Goal: Communication & Community: Answer question/provide support

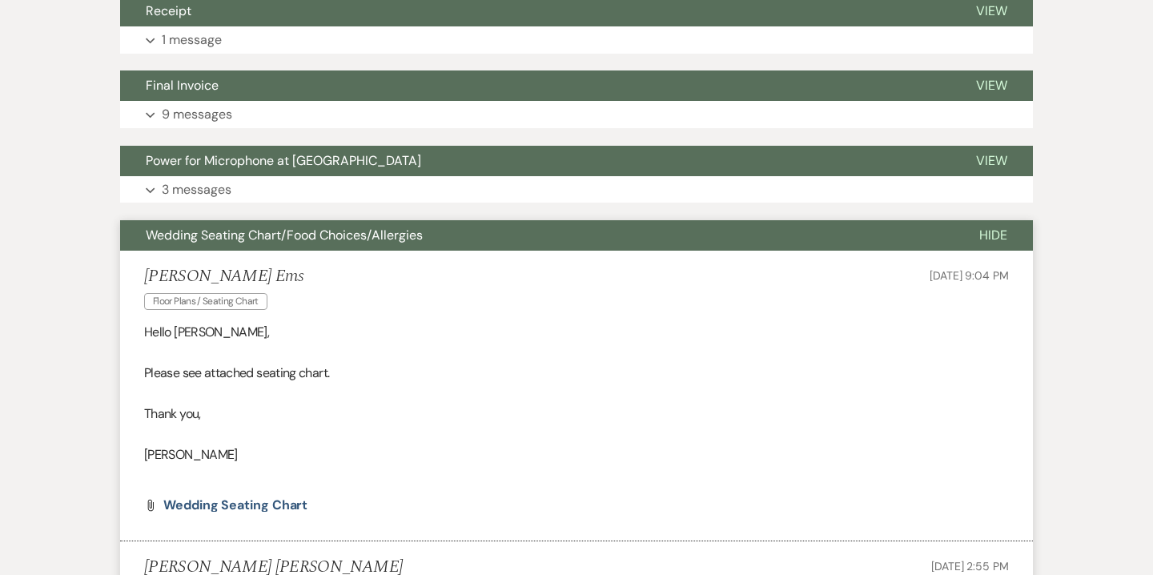
scroll to position [465, 0]
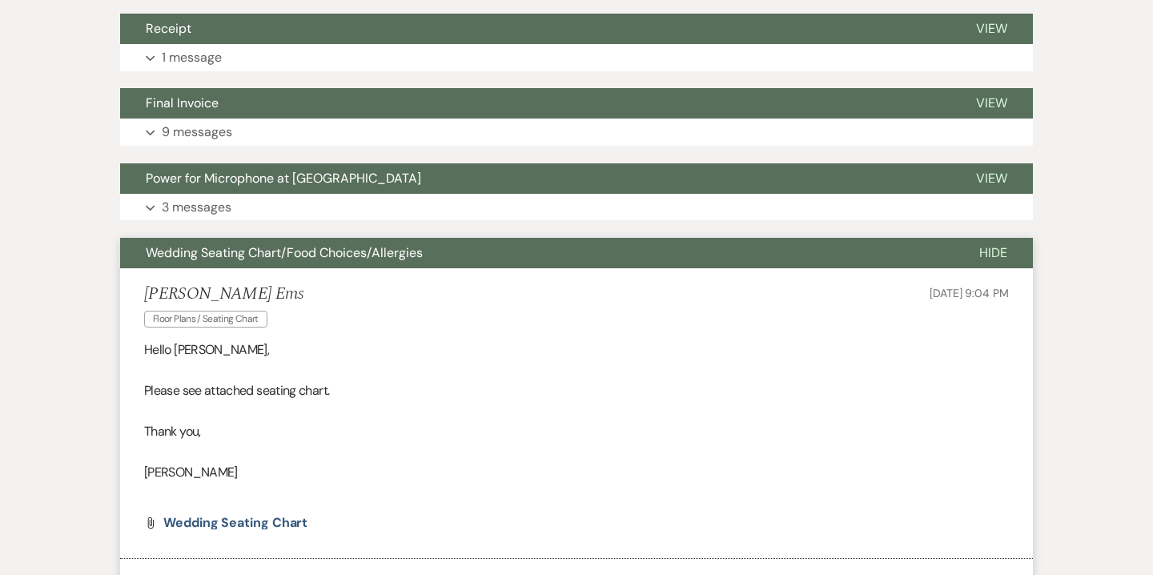
click at [315, 260] on span "Wedding Seating Chart/Food Choices/Allergies" at bounding box center [284, 252] width 277 height 17
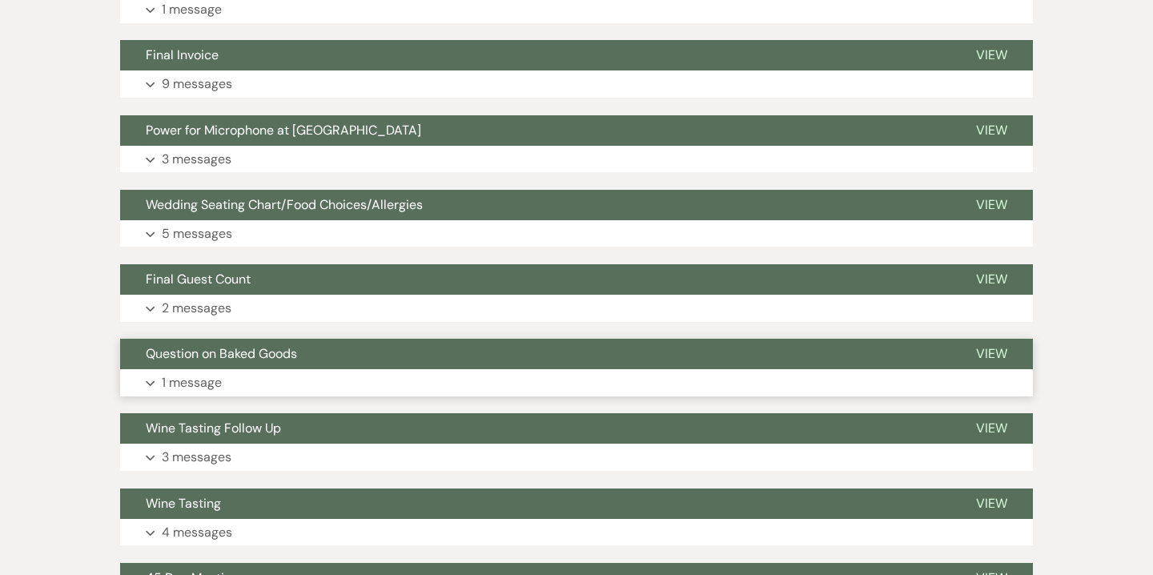
scroll to position [520, 0]
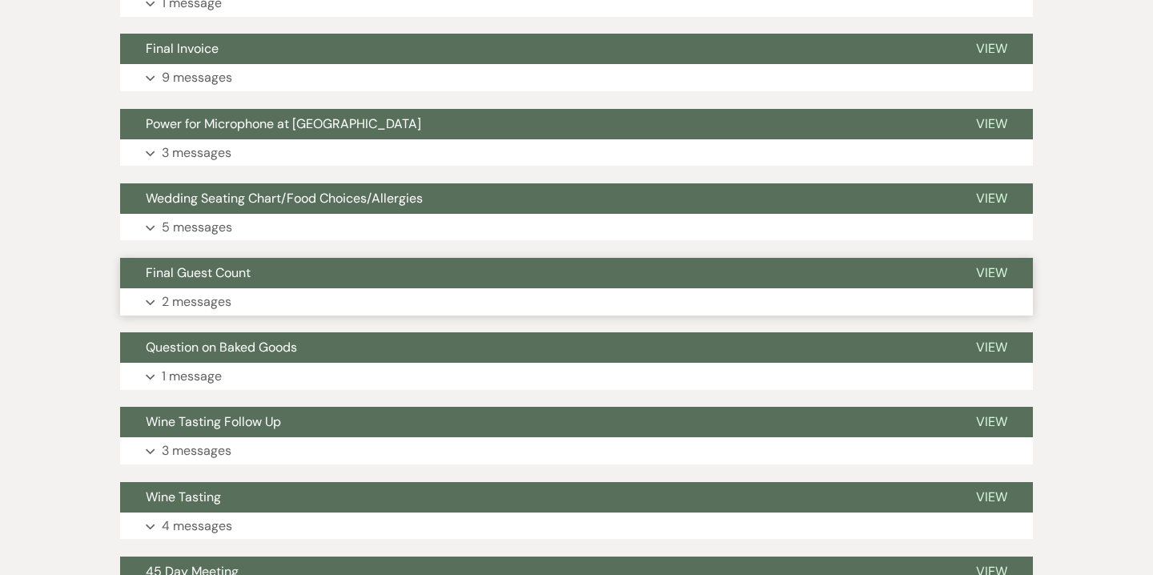
click at [287, 297] on button "Expand 2 messages" at bounding box center [576, 301] width 913 height 27
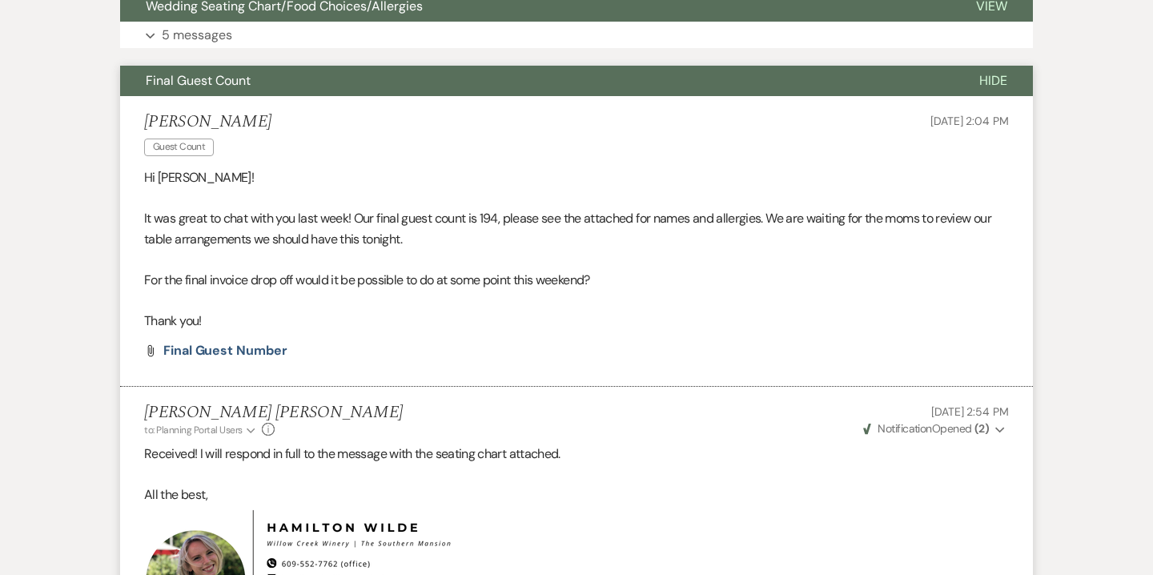
scroll to position [570, 0]
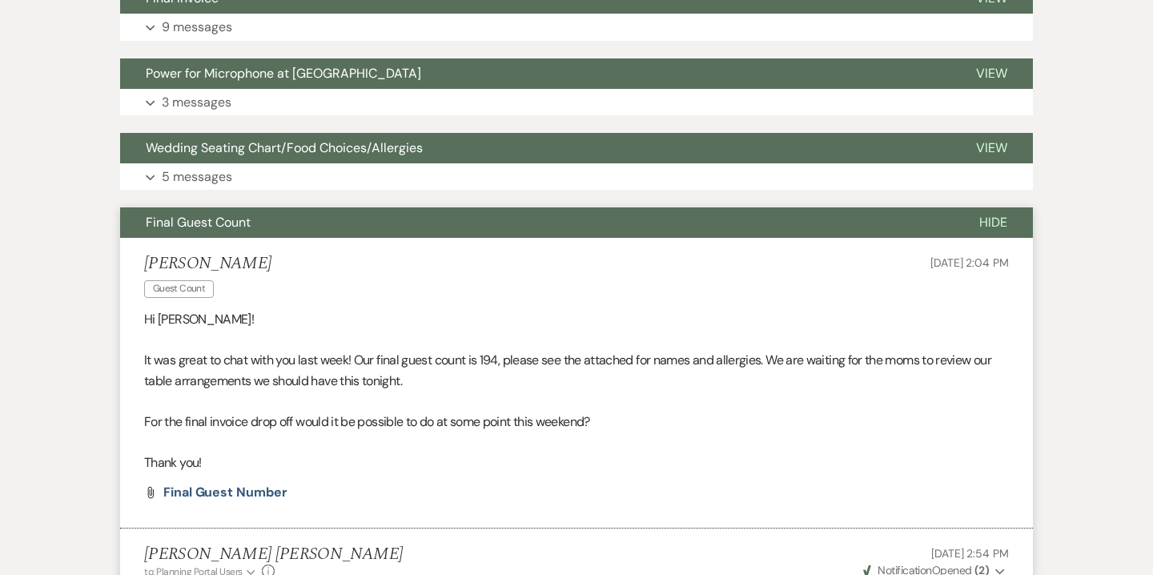
click at [201, 216] on span "Final Guest Count" at bounding box center [198, 222] width 105 height 17
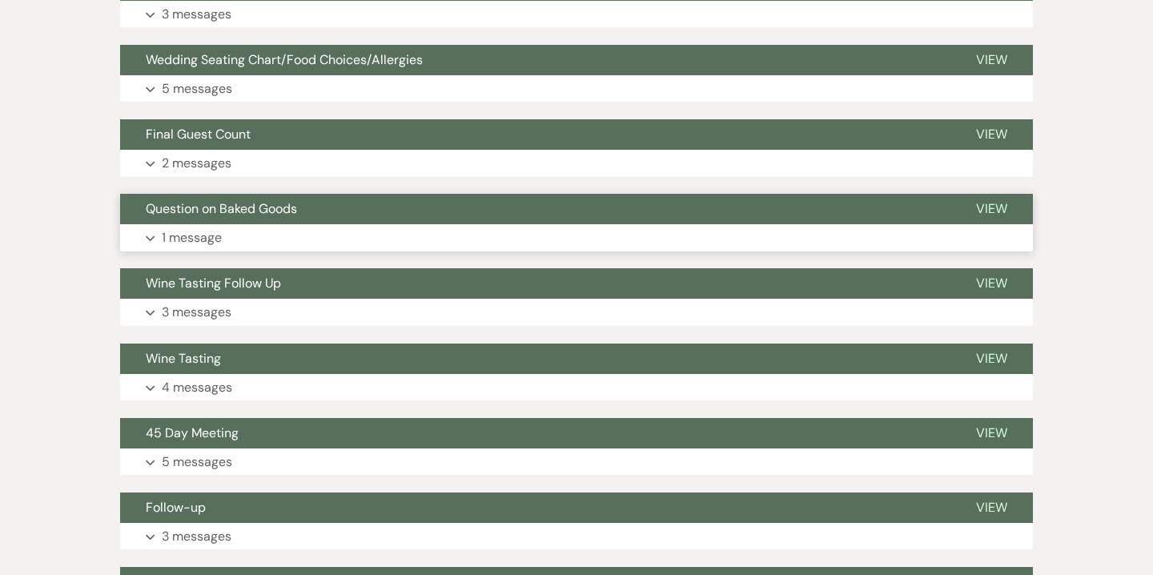
scroll to position [666, 0]
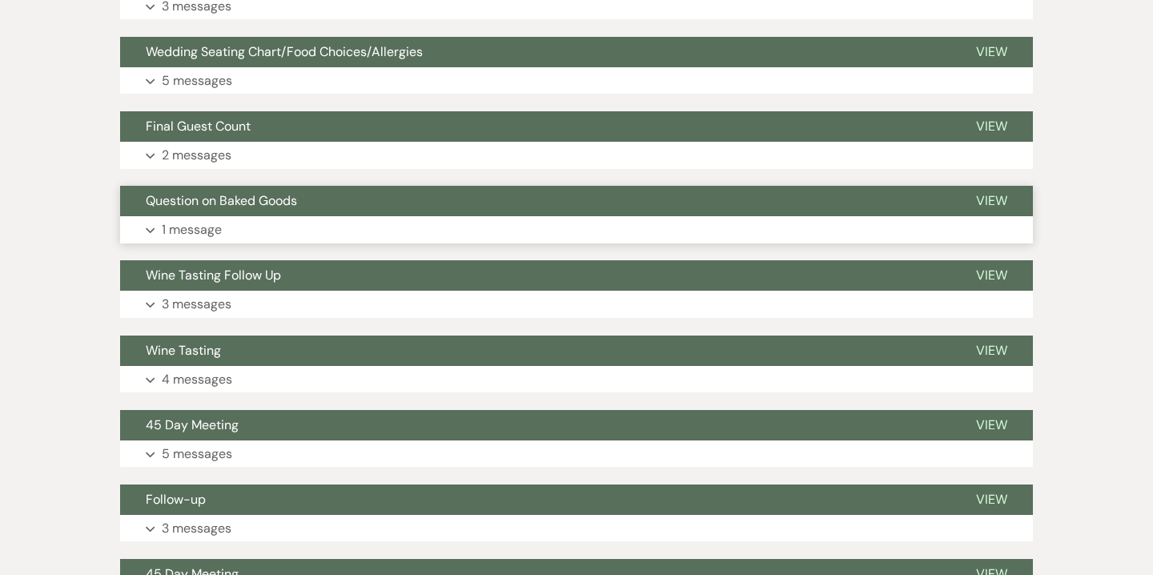
click at [231, 216] on button "Expand 1 message" at bounding box center [576, 229] width 913 height 27
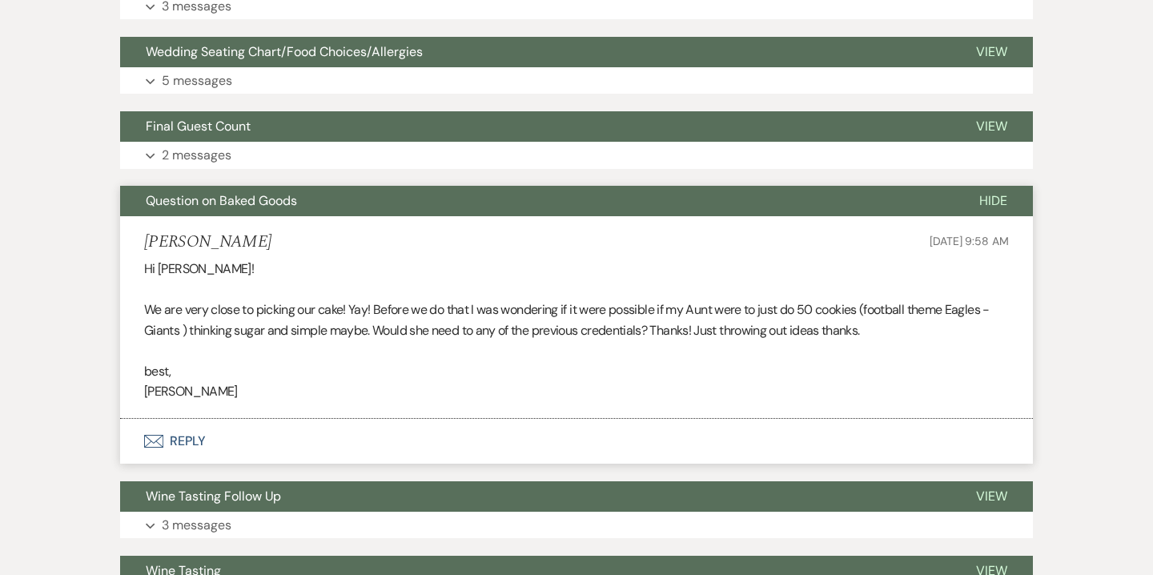
click at [183, 204] on span "Question on Baked Goods" at bounding box center [221, 200] width 151 height 17
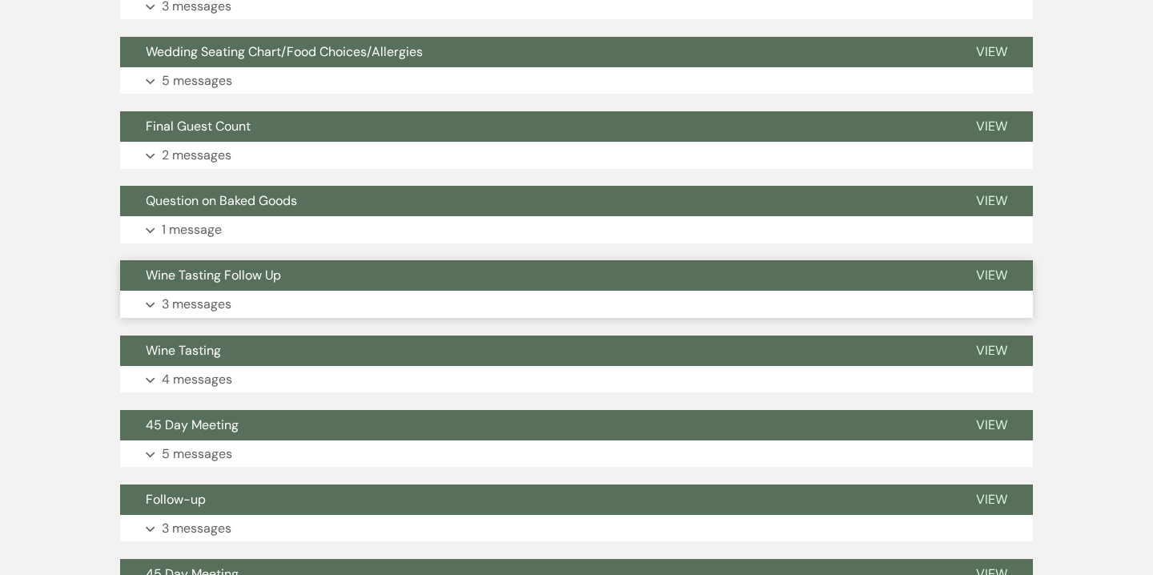
click at [212, 272] on span "Wine Tasting Follow Up" at bounding box center [213, 275] width 135 height 17
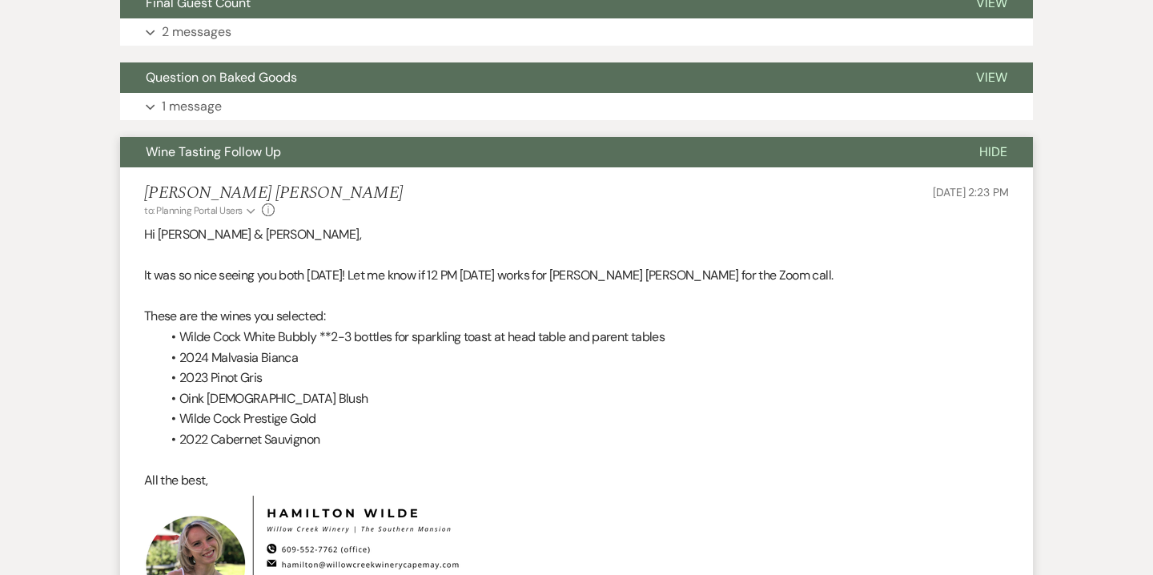
scroll to position [793, 0]
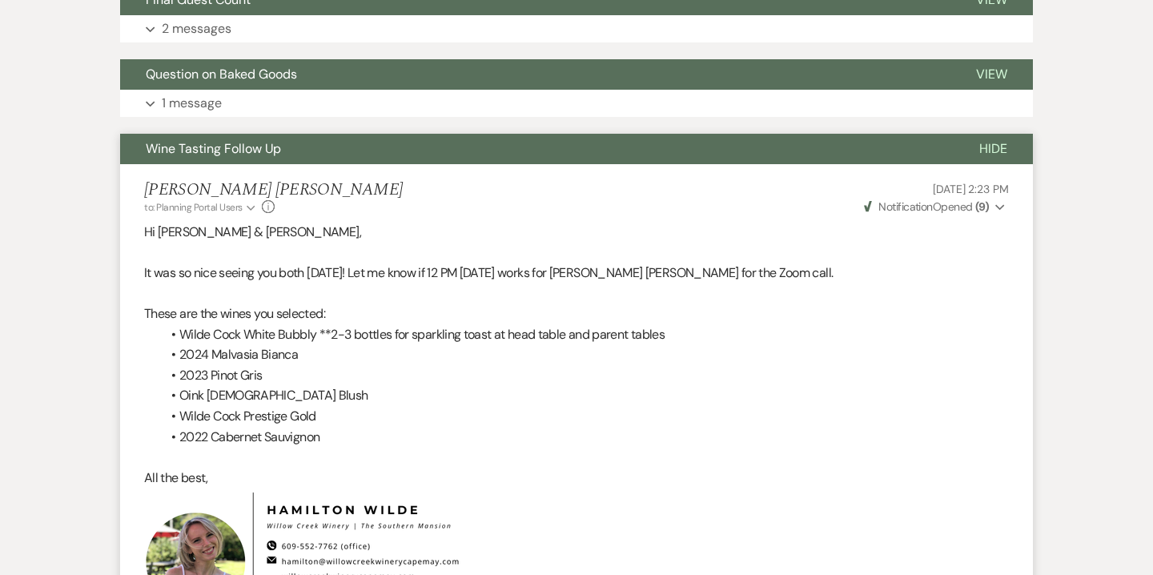
click at [223, 158] on button "Wine Tasting Follow Up" at bounding box center [537, 149] width 834 height 30
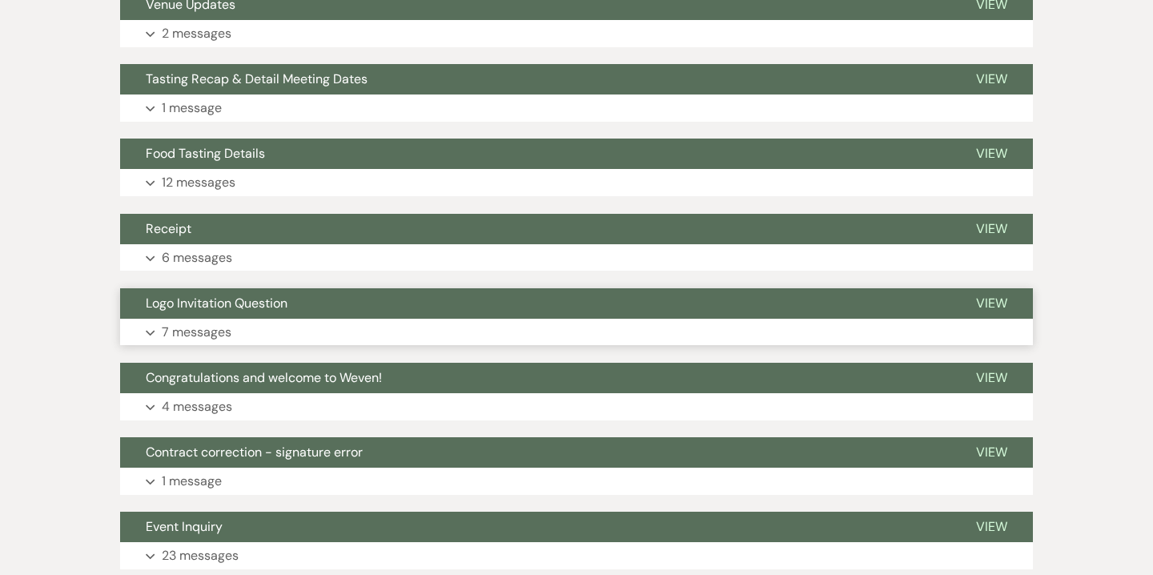
scroll to position [1608, 0]
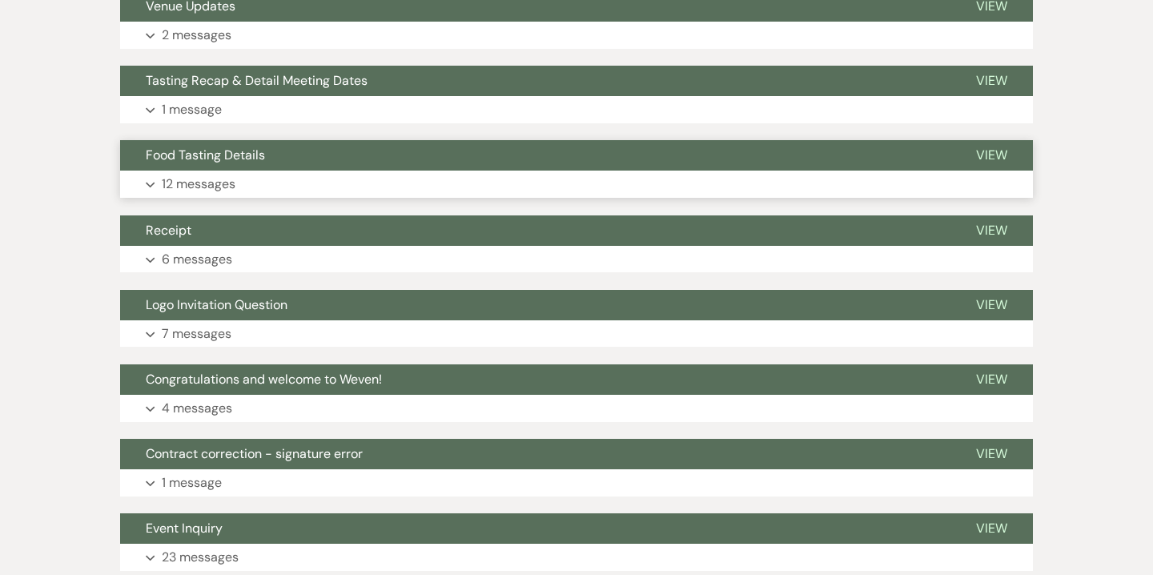
click at [202, 181] on p "12 messages" at bounding box center [199, 184] width 74 height 21
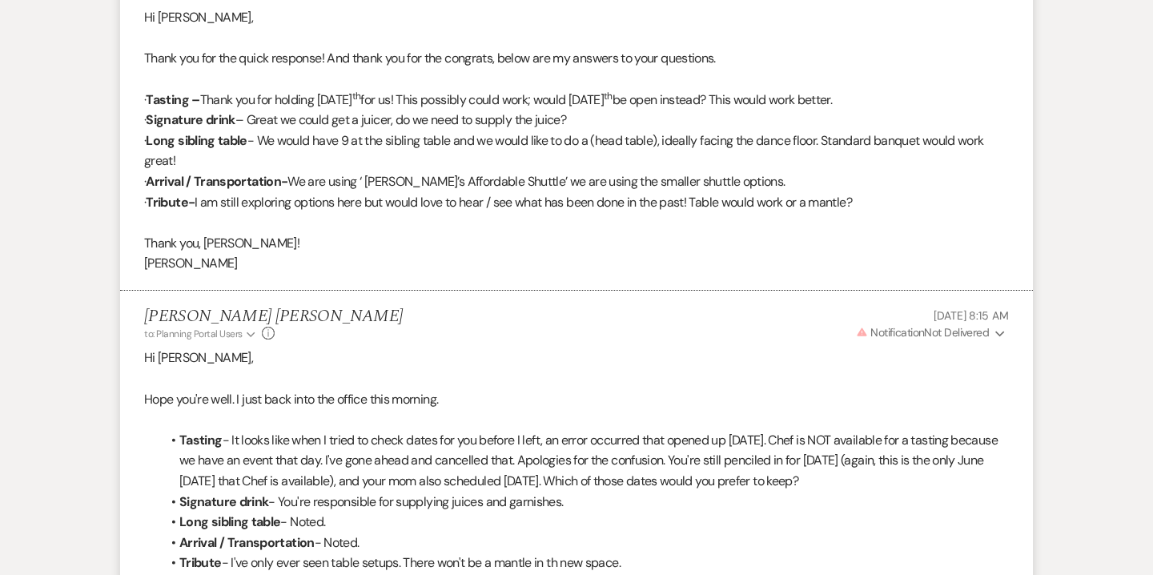
scroll to position [4184, 0]
drag, startPoint x: 367, startPoint y: 199, endPoint x: 500, endPoint y: 194, distance: 133.1
click at [500, 191] on p "· Arrival / Transportation- We are using ‘ [PERSON_NAME]’s Affordable Shuttle’ …" at bounding box center [576, 181] width 865 height 21
copy p "[PERSON_NAME]’s Affordable Shuttle"
click at [459, 232] on p at bounding box center [576, 221] width 865 height 21
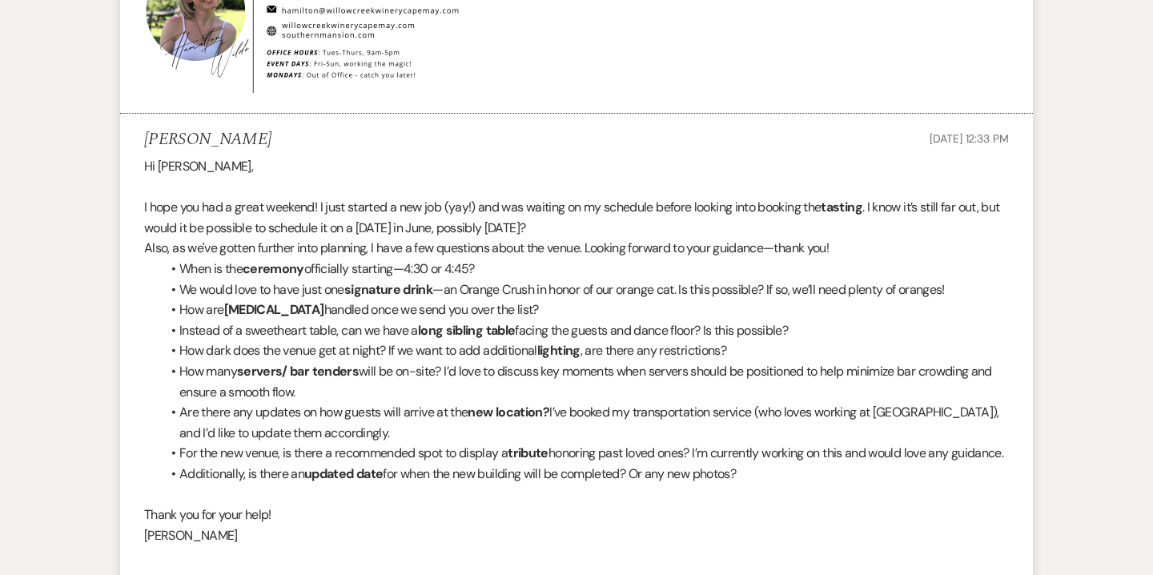
scroll to position [2843, 0]
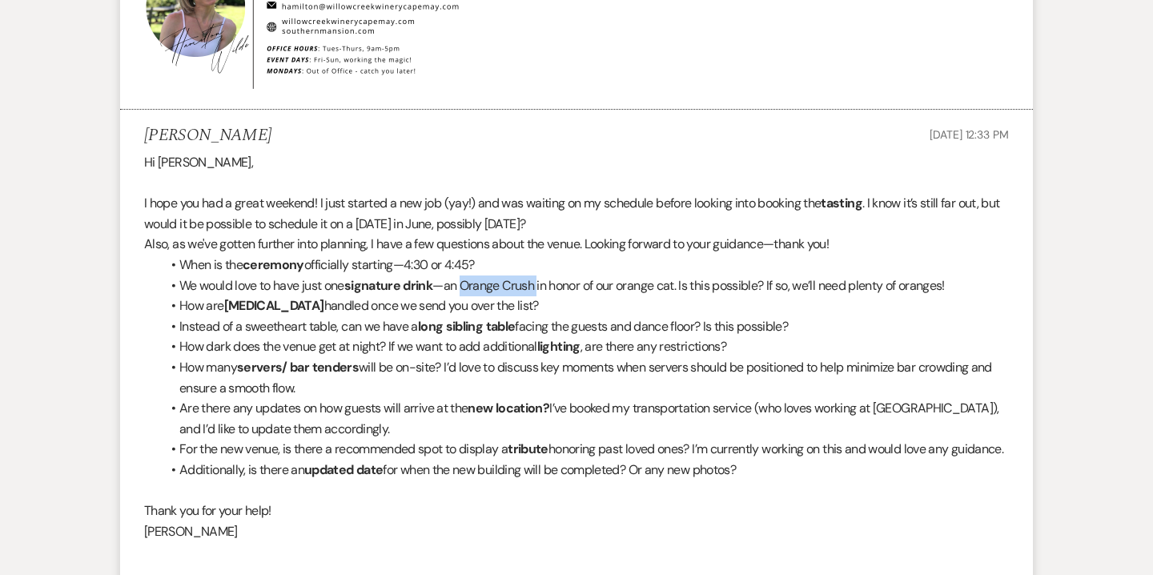
drag, startPoint x: 464, startPoint y: 283, endPoint x: 541, endPoint y: 282, distance: 76.9
click at [541, 282] on span "—an Orange Crush in honor of our orange cat. Is this possible? If so, we’ll nee…" at bounding box center [689, 285] width 513 height 17
copy span "Orange Crush"
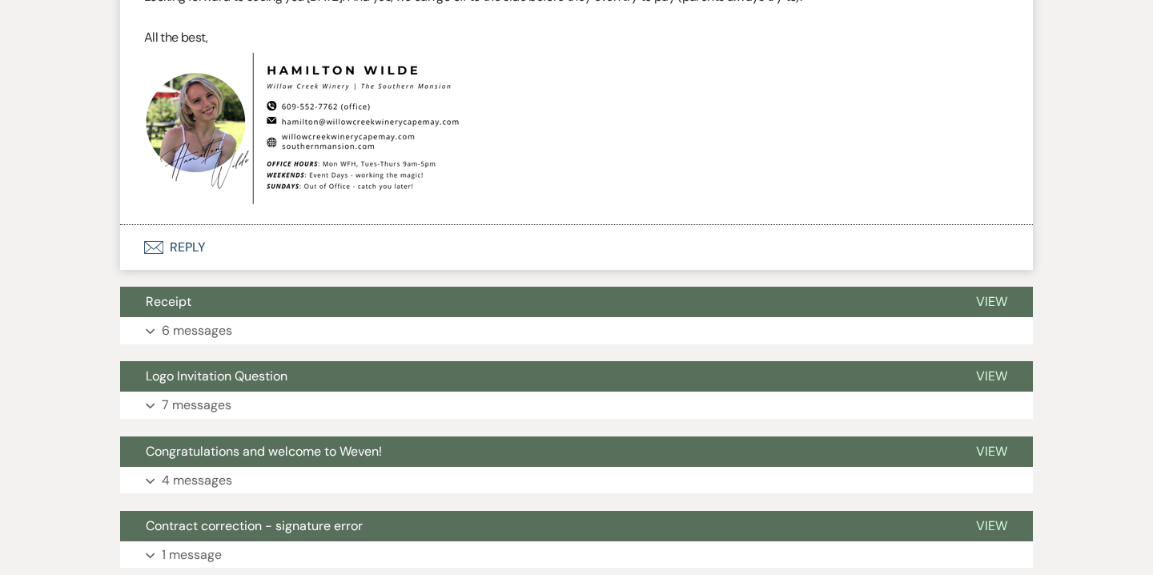
scroll to position [6689, 0]
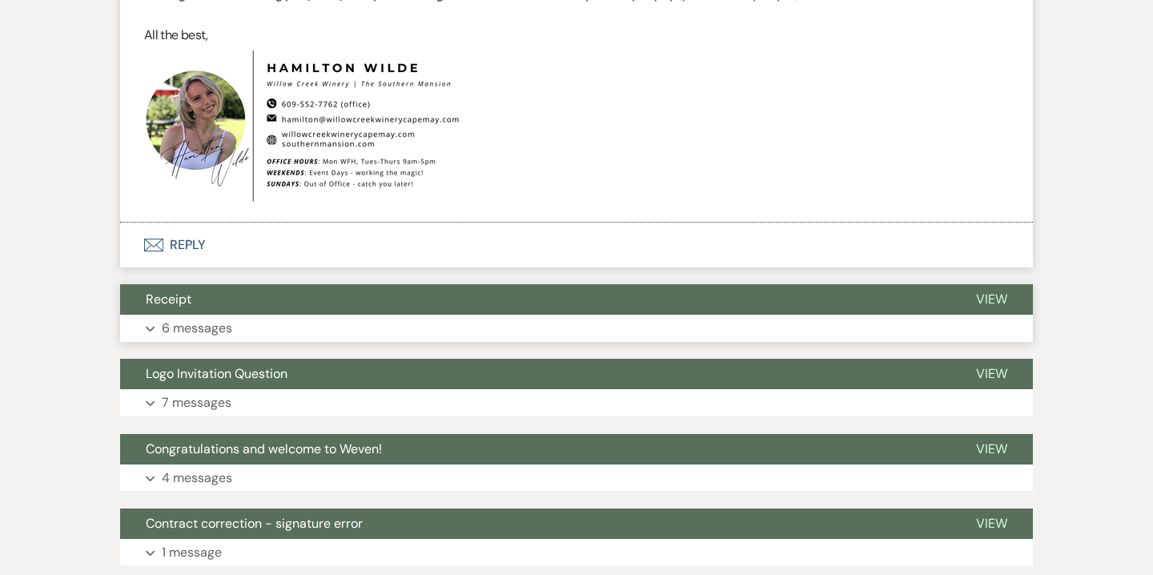
click at [284, 315] on button "Receipt" at bounding box center [535, 299] width 831 height 30
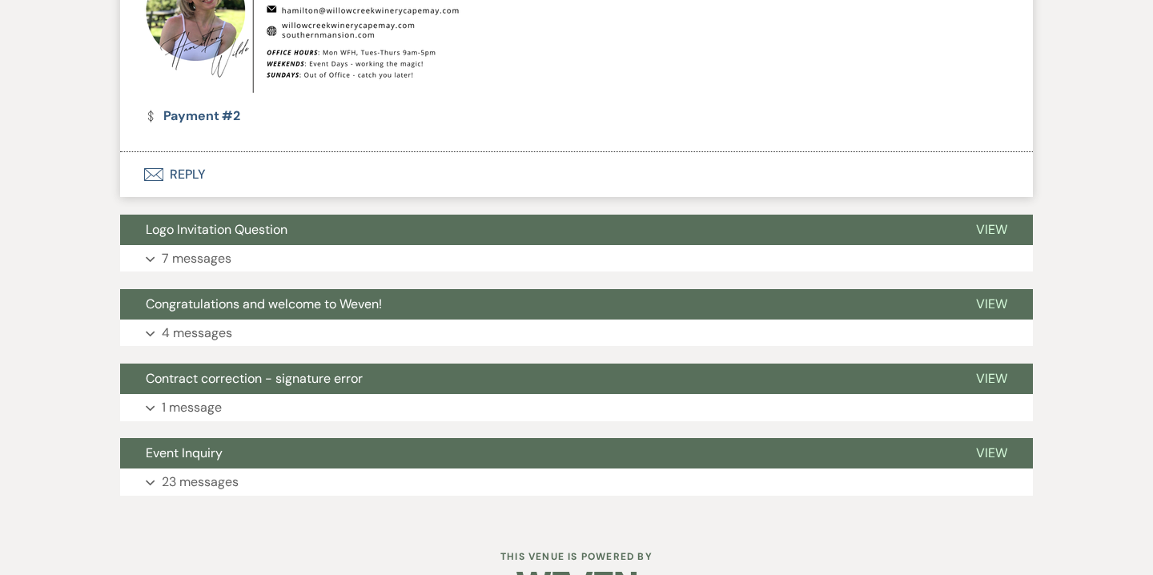
scroll to position [8410, 0]
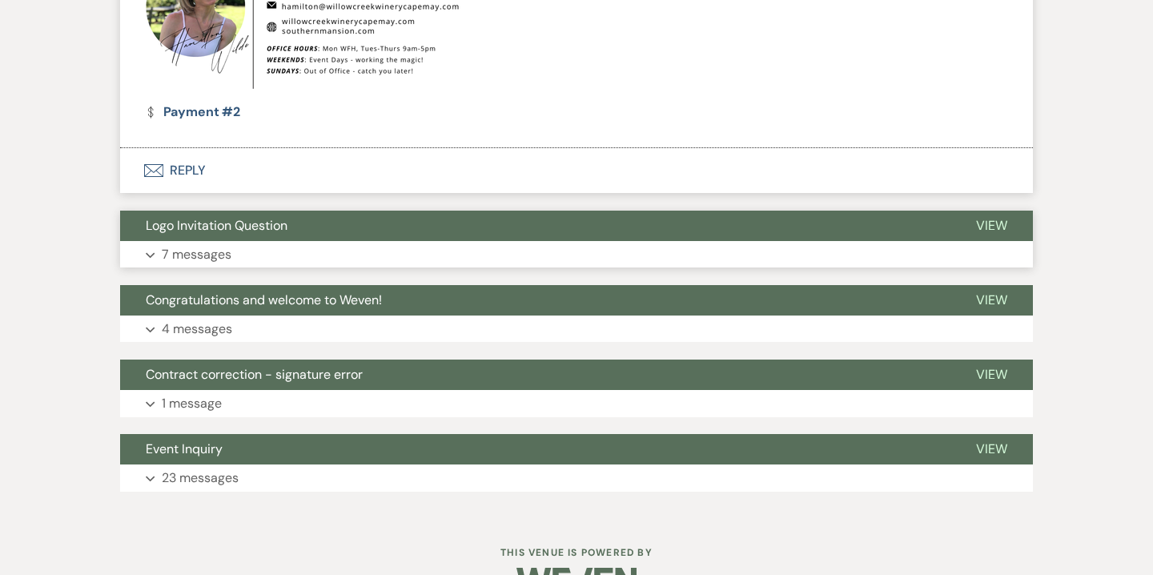
click at [272, 264] on button "Expand 7 messages" at bounding box center [576, 254] width 913 height 27
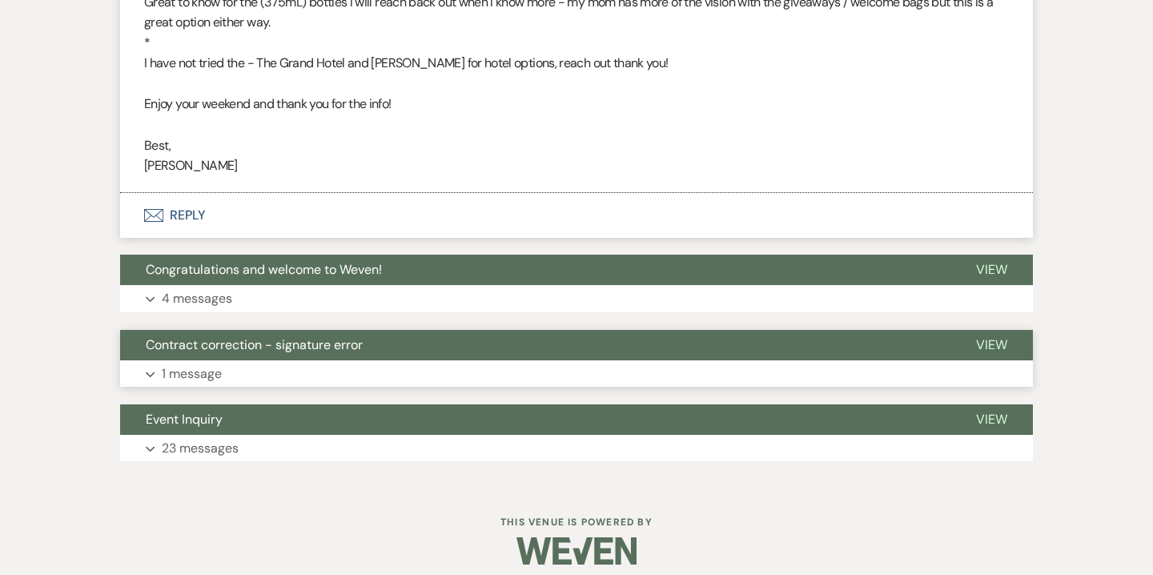
scroll to position [10773, 0]
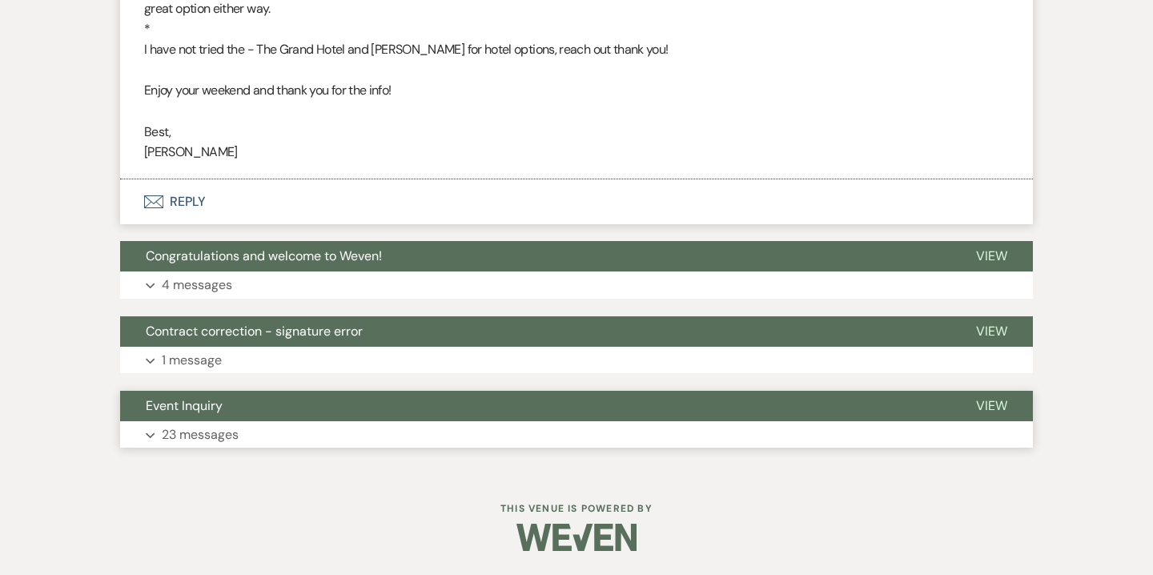
click at [206, 421] on button "Expand 23 messages" at bounding box center [576, 434] width 913 height 27
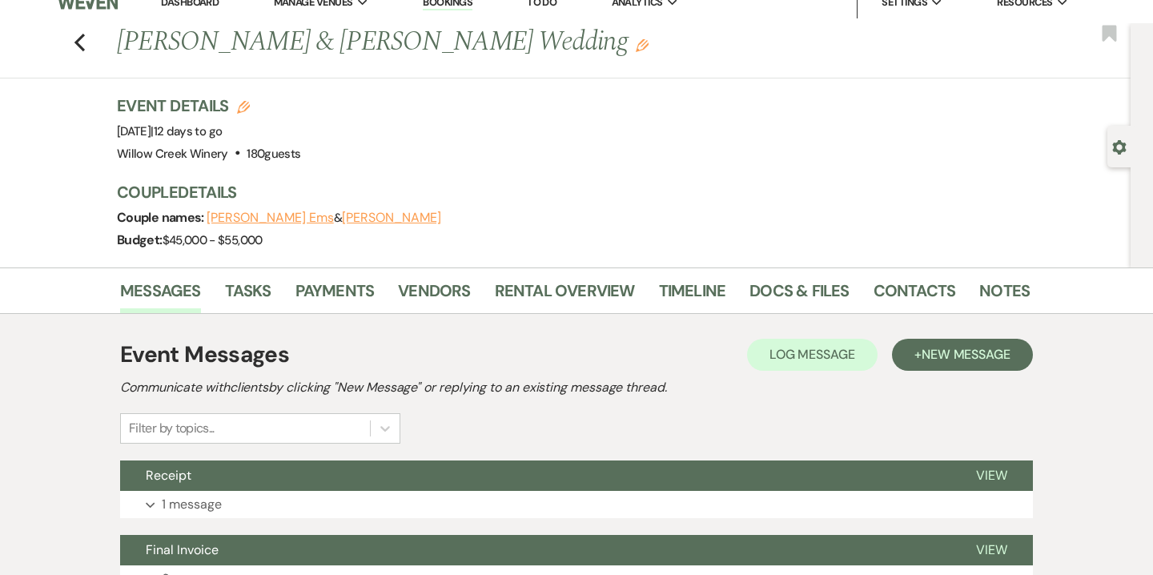
scroll to position [0, 0]
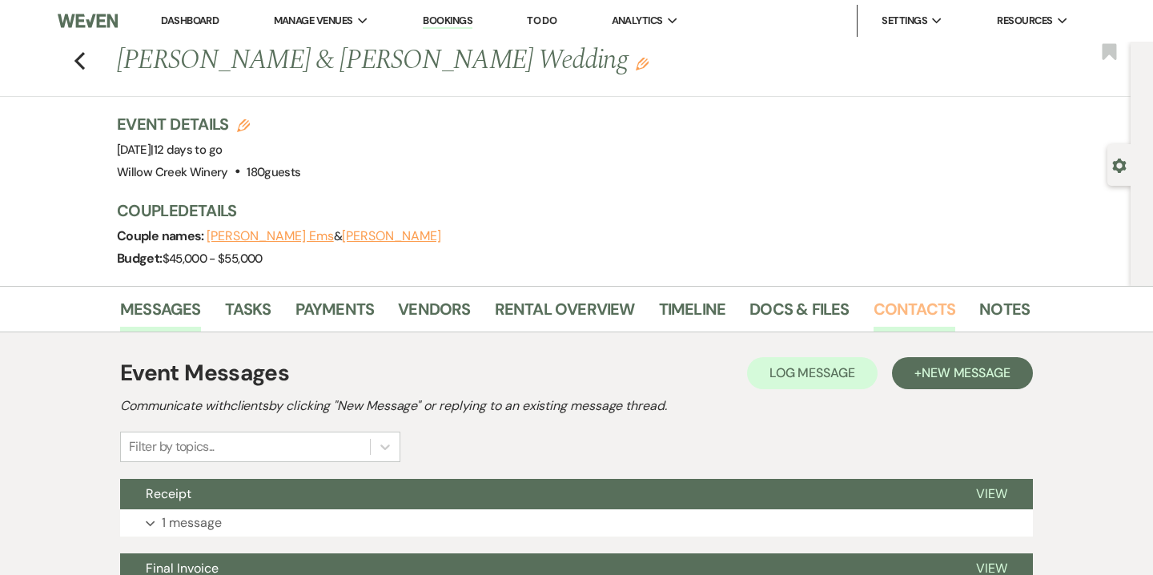
click at [903, 309] on link "Contacts" at bounding box center [915, 313] width 83 height 35
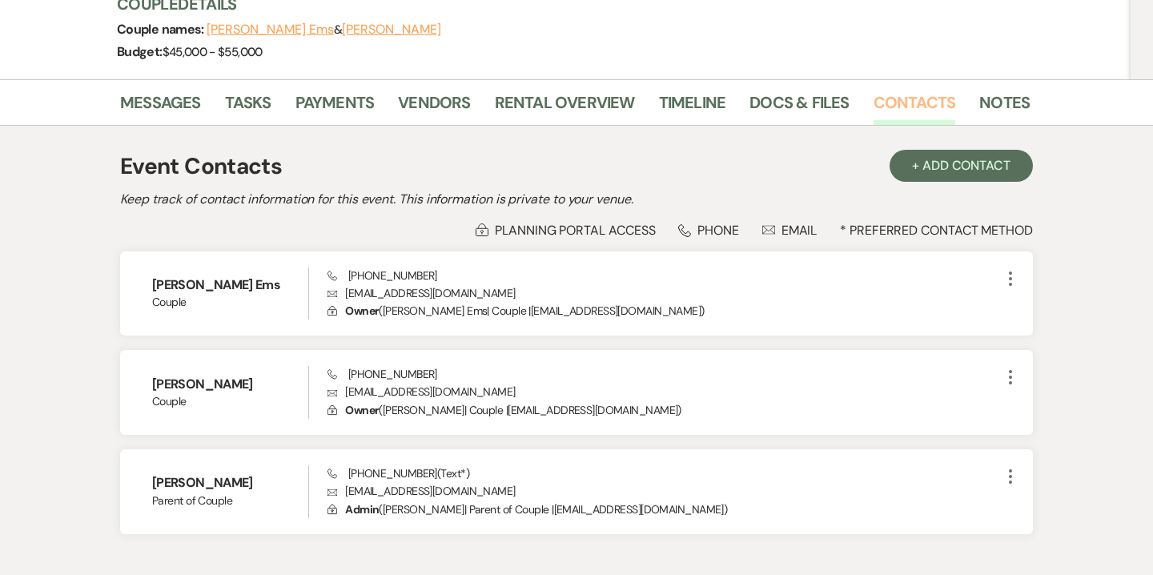
scroll to position [209, 0]
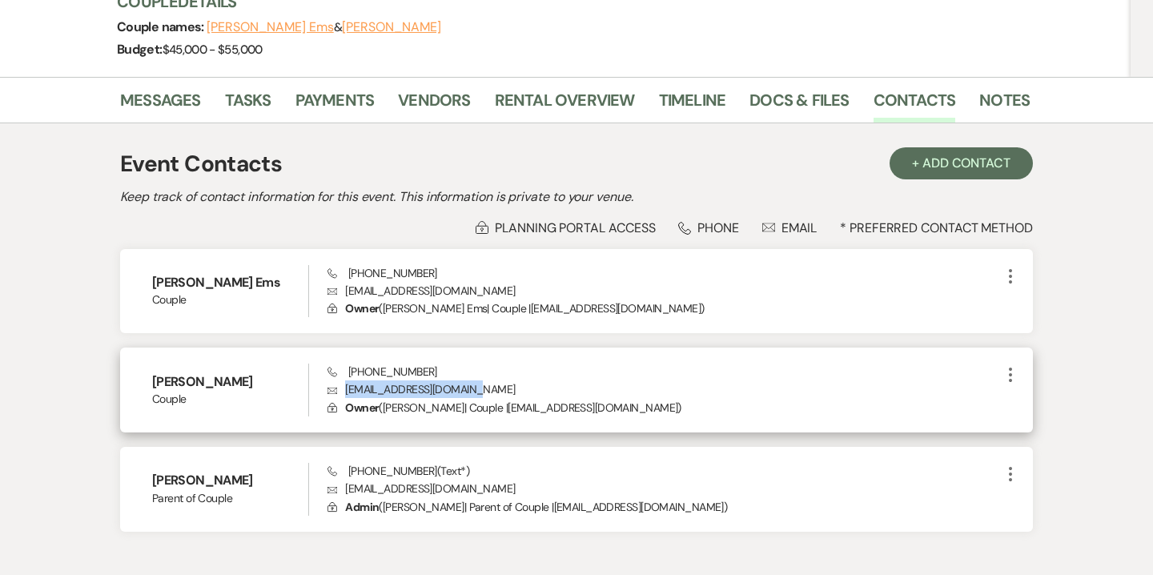
drag, startPoint x: 473, startPoint y: 388, endPoint x: 340, endPoint y: 388, distance: 133.0
click at [340, 388] on p "Envelope [EMAIL_ADDRESS][DOMAIN_NAME]" at bounding box center [665, 389] width 674 height 18
copy p "[EMAIL_ADDRESS][DOMAIN_NAME]"
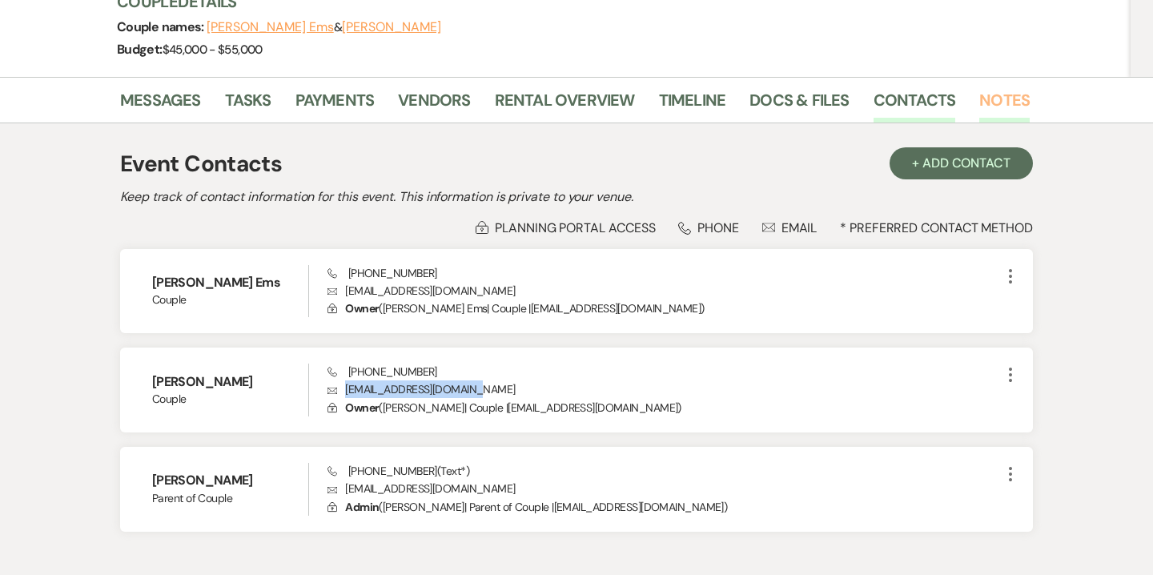
click at [981, 93] on link "Notes" at bounding box center [1005, 104] width 50 height 35
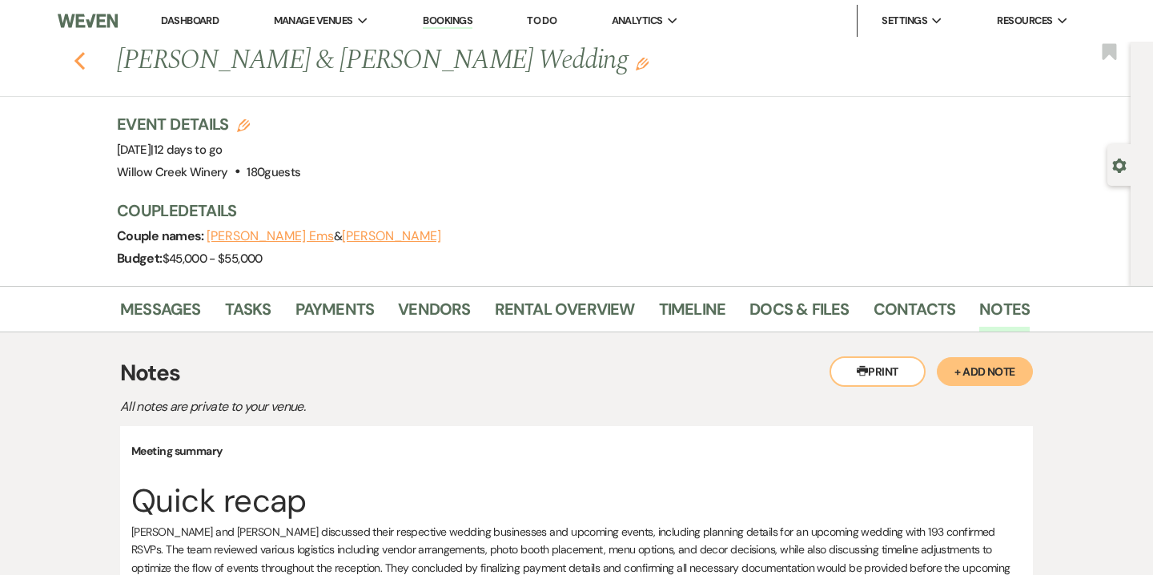
click at [85, 61] on icon "Previous" at bounding box center [80, 60] width 12 height 19
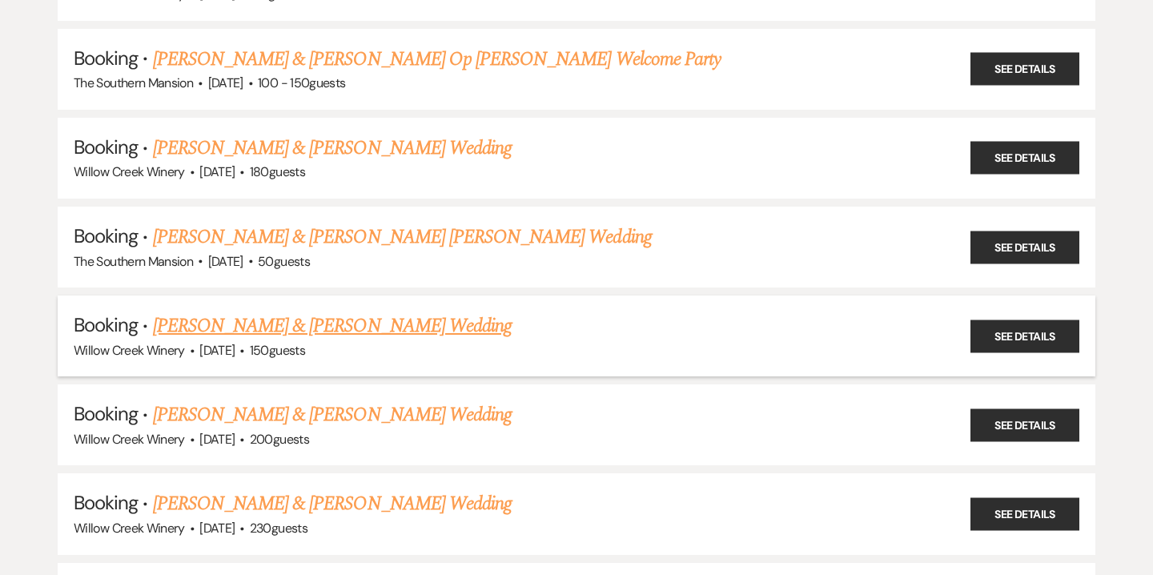
scroll to position [615, 0]
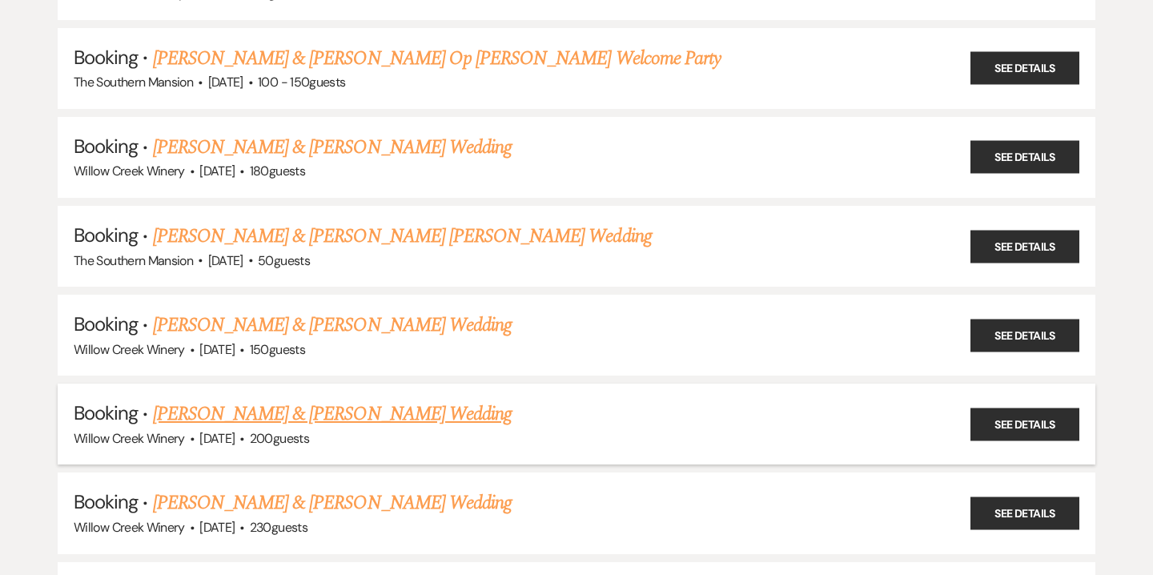
click at [294, 404] on link "[PERSON_NAME] & [PERSON_NAME] Wedding" at bounding box center [332, 414] width 359 height 29
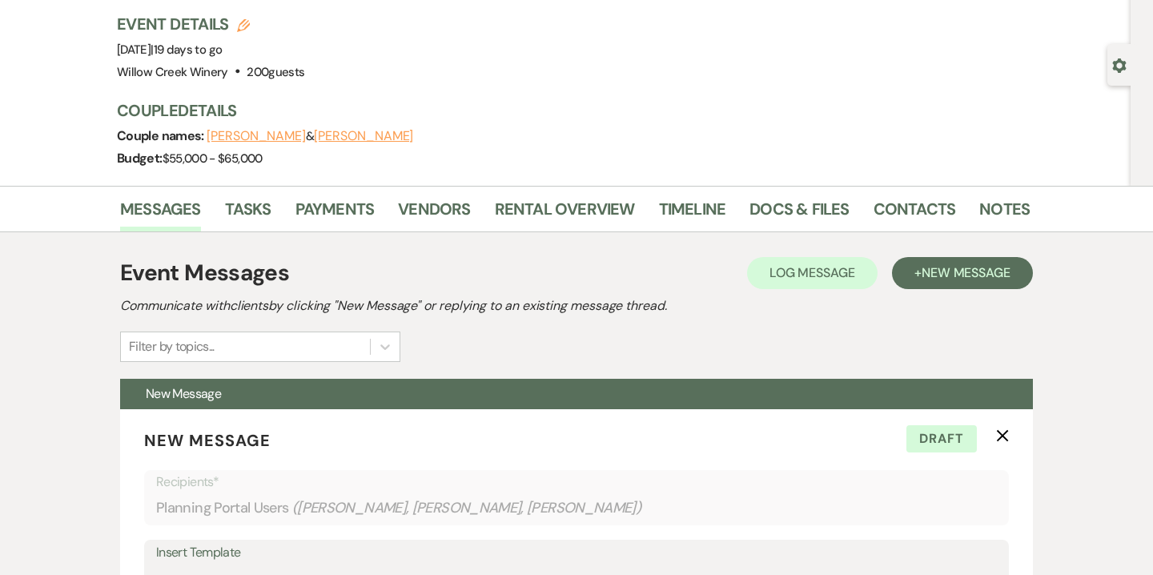
scroll to position [103, 0]
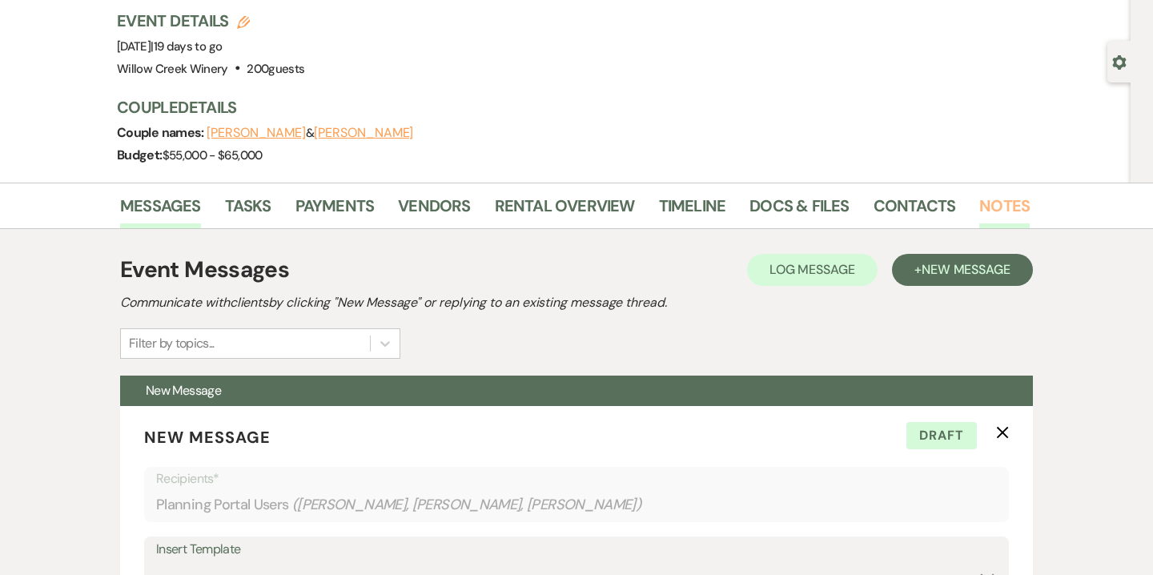
click at [995, 204] on link "Notes" at bounding box center [1005, 210] width 50 height 35
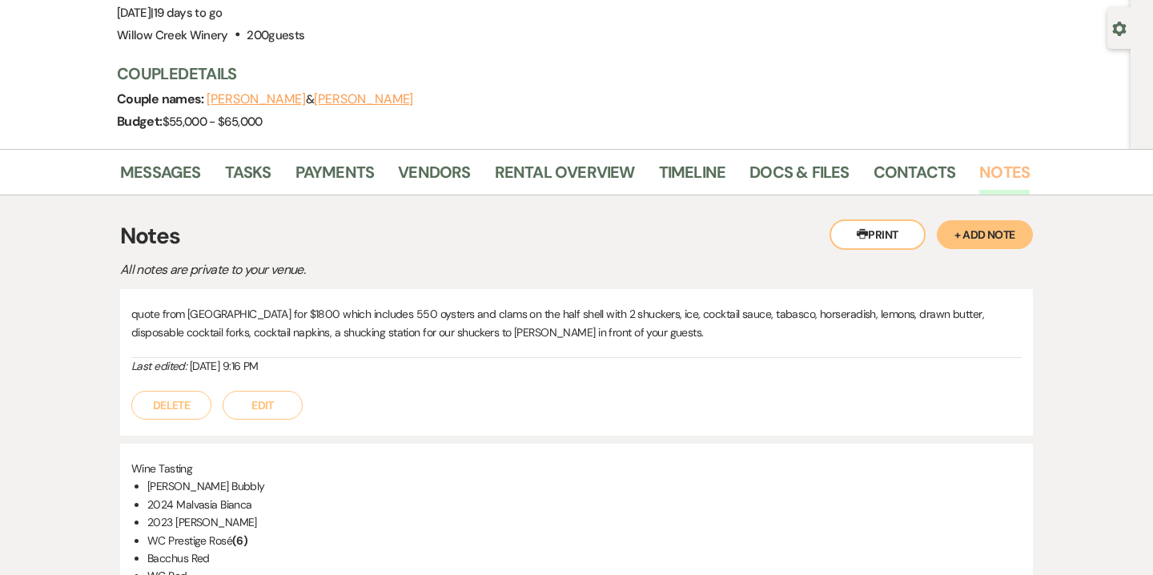
scroll to position [42, 0]
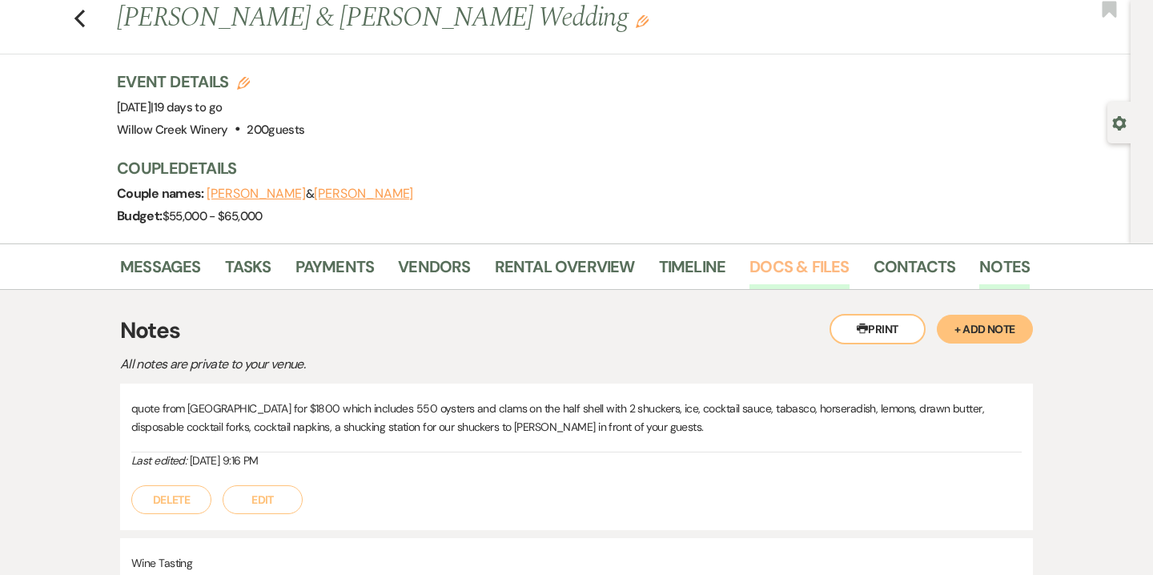
click at [794, 260] on link "Docs & Files" at bounding box center [799, 271] width 99 height 35
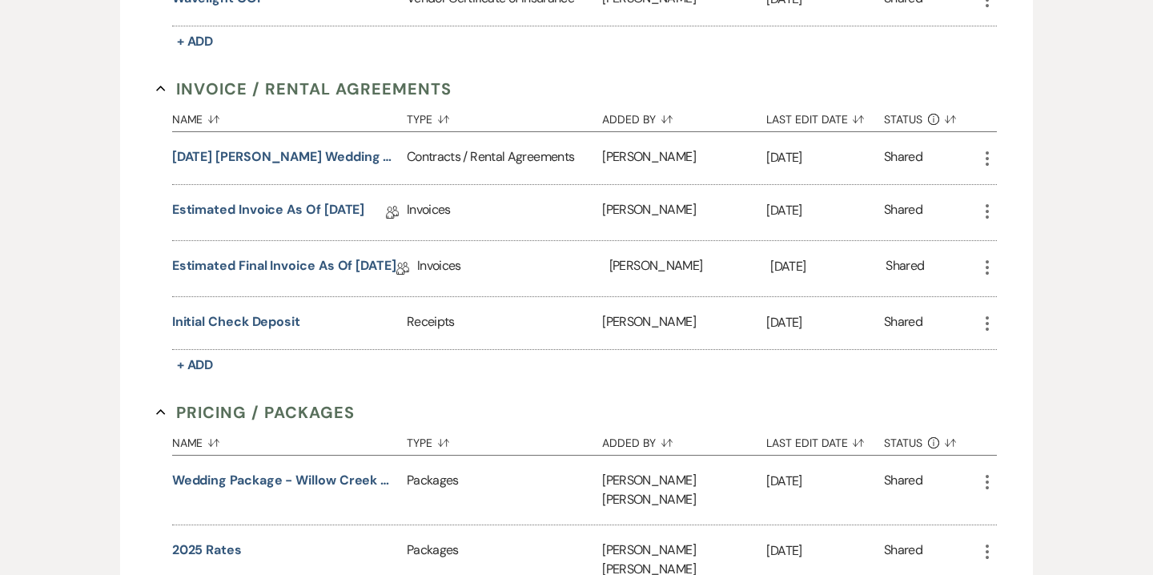
scroll to position [733, 0]
click at [296, 259] on link "Estimated Final Invoice as of [DATE]" at bounding box center [284, 267] width 224 height 25
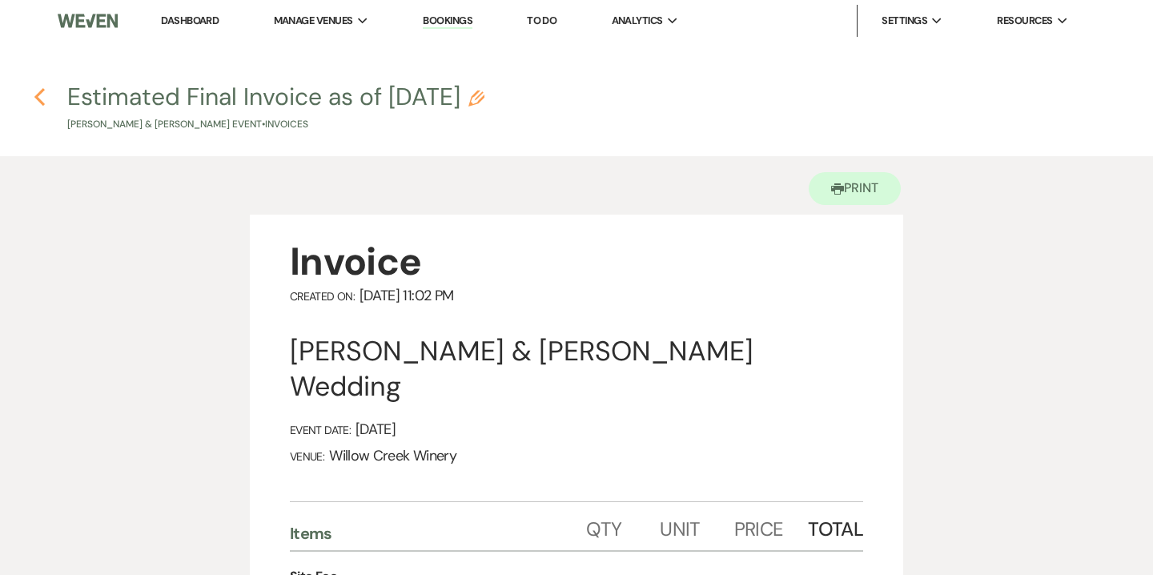
click at [45, 87] on icon "Previous" at bounding box center [40, 96] width 12 height 19
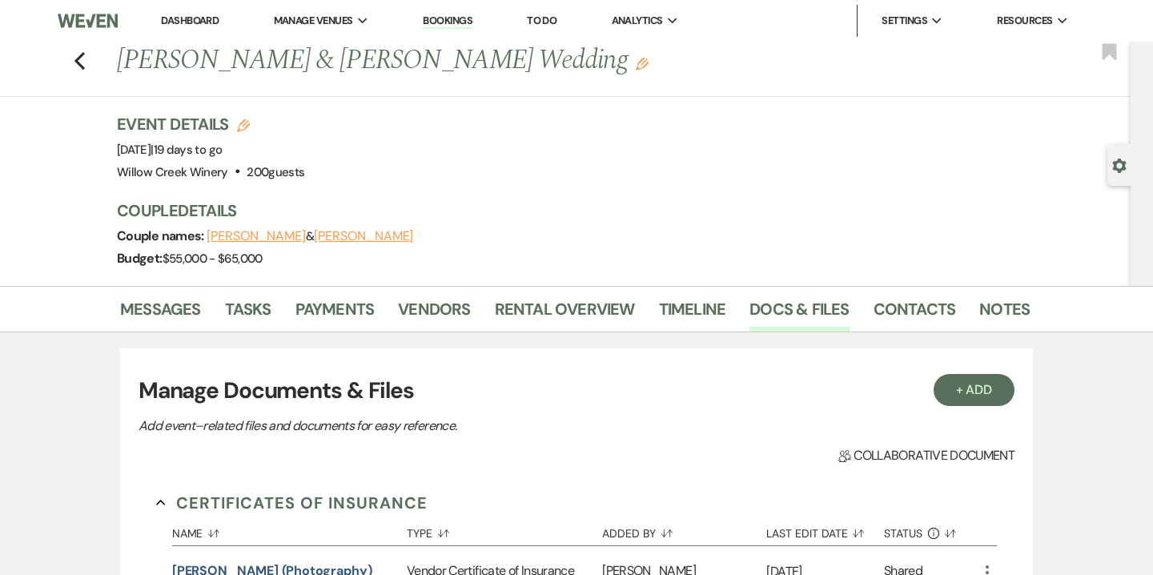
click at [439, 20] on link "Bookings" at bounding box center [448, 21] width 50 height 15
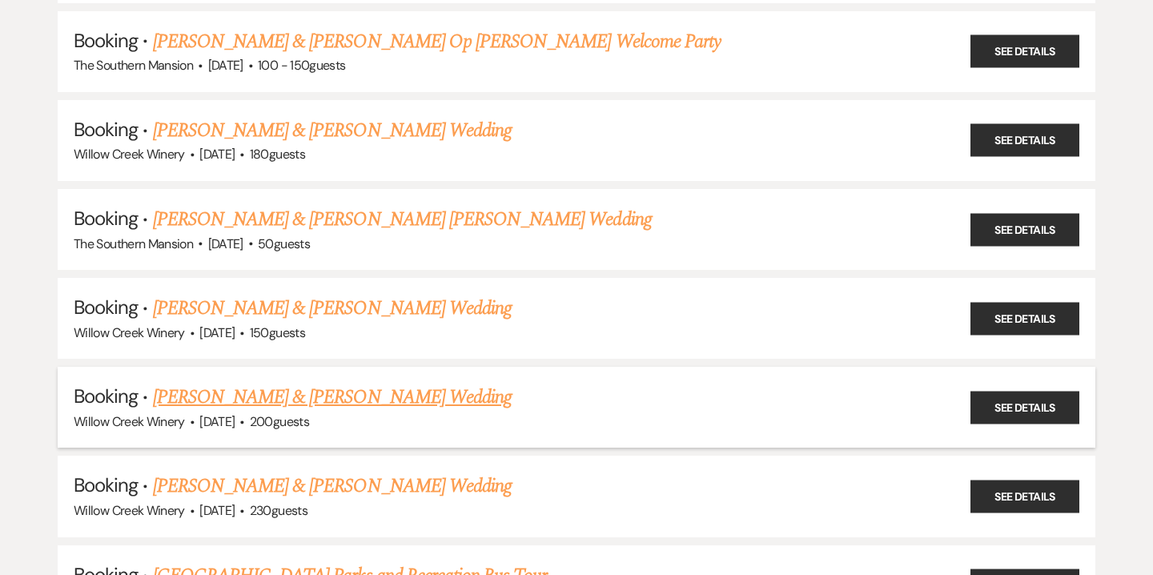
scroll to position [634, 0]
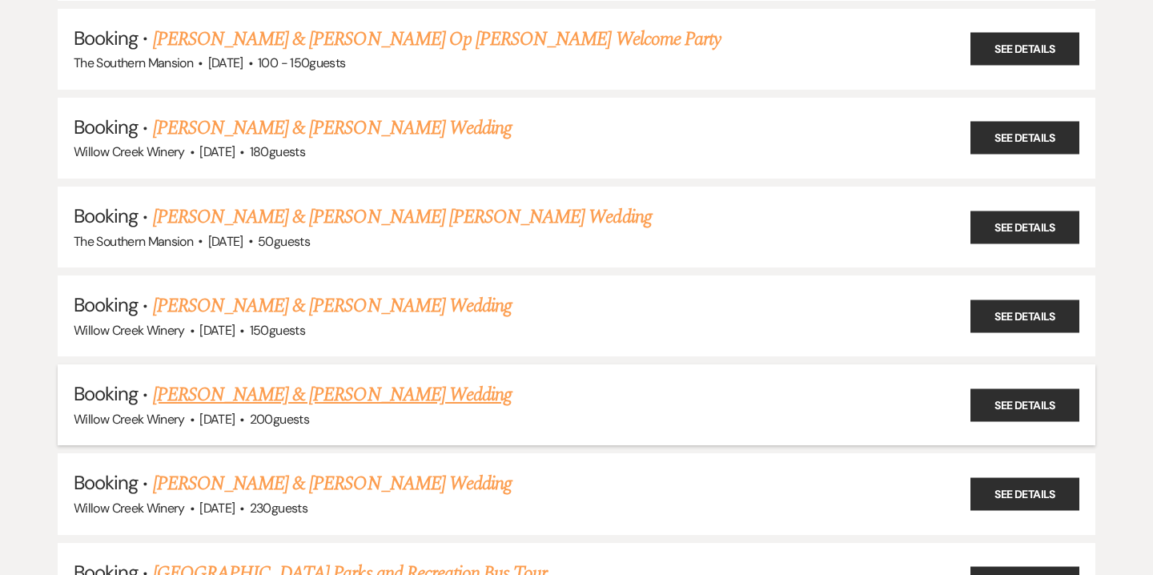
click at [236, 384] on link "[PERSON_NAME] & [PERSON_NAME] Wedding" at bounding box center [332, 394] width 359 height 29
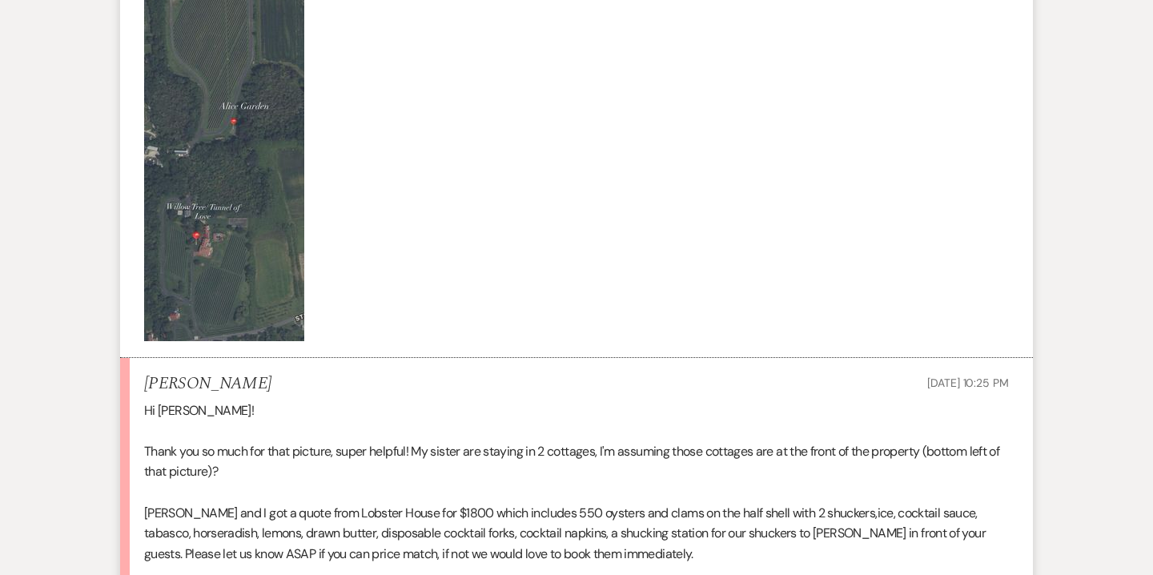
scroll to position [12023, 0]
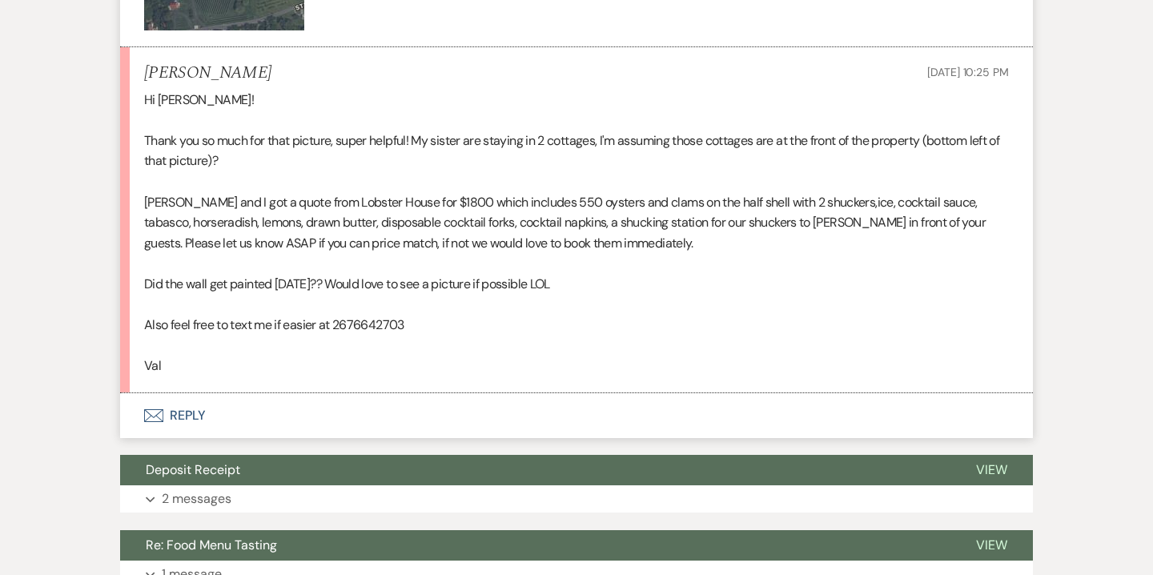
click at [157, 412] on icon "Envelope" at bounding box center [153, 415] width 19 height 13
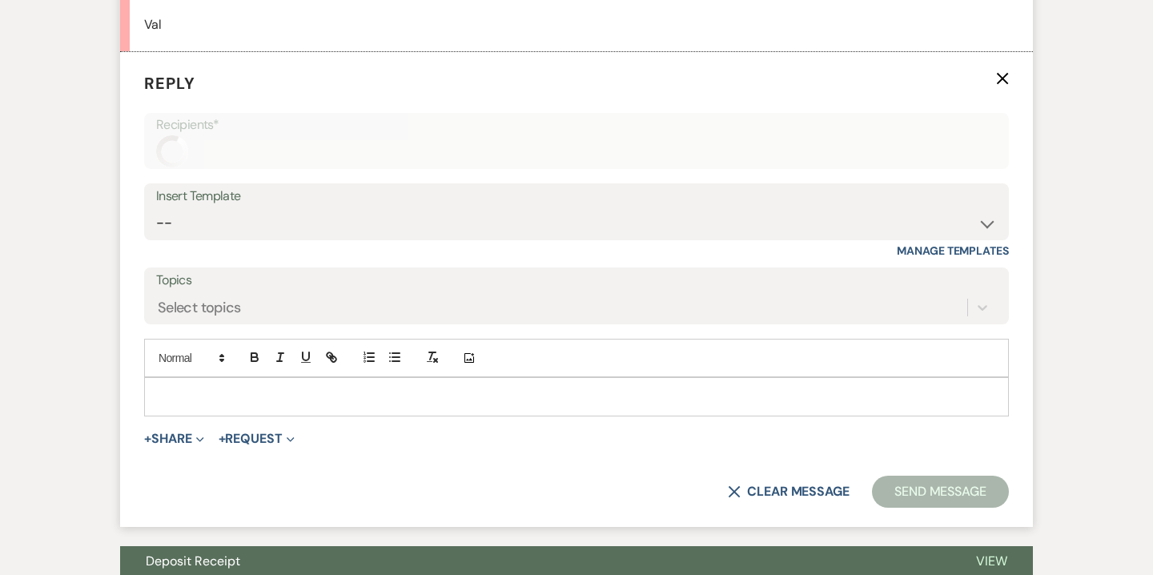
scroll to position [12680, 0]
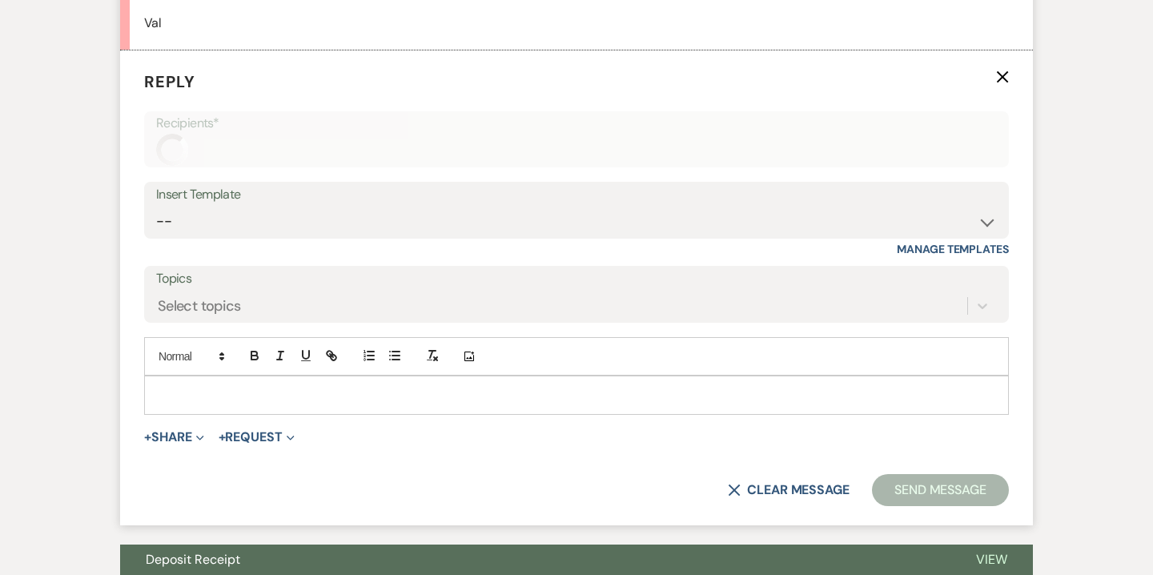
click at [297, 407] on div at bounding box center [576, 394] width 863 height 37
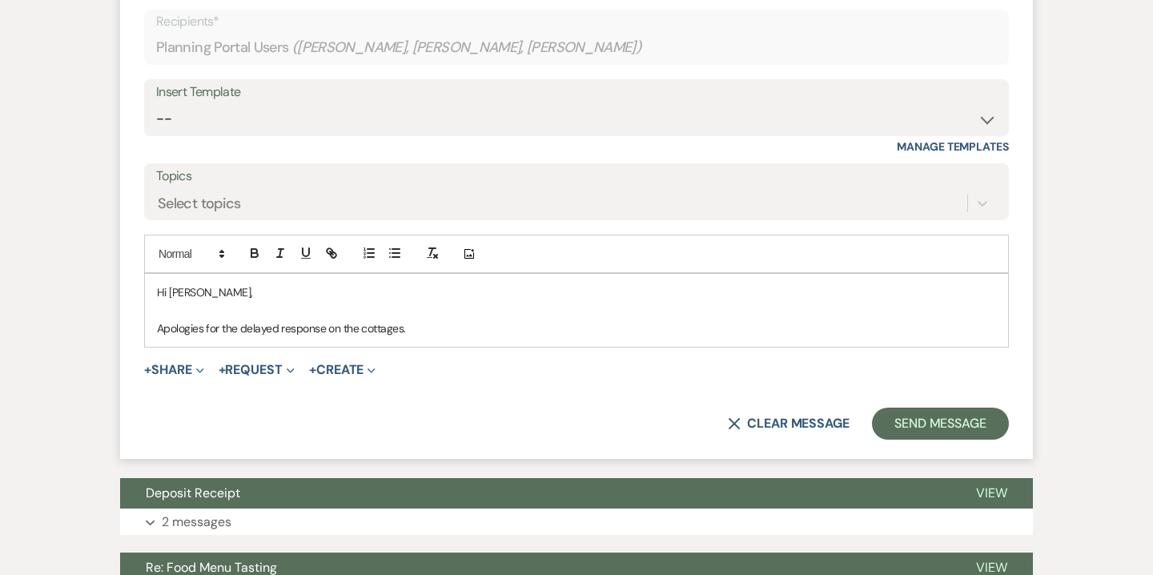
scroll to position [12778, 0]
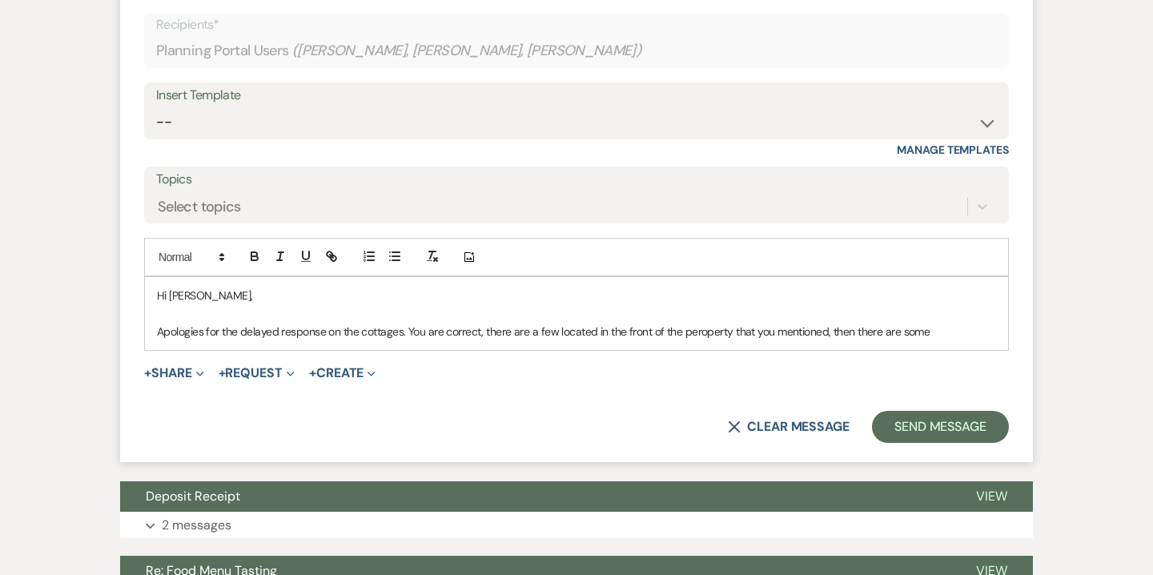
click at [694, 336] on p "Apologies for the delayed response on the cottages. You are correct, there are …" at bounding box center [576, 332] width 839 height 18
click at [923, 336] on p "Apologies for the delayed response on the cottages. You are correct, there are …" at bounding box center [576, 332] width 839 height 18
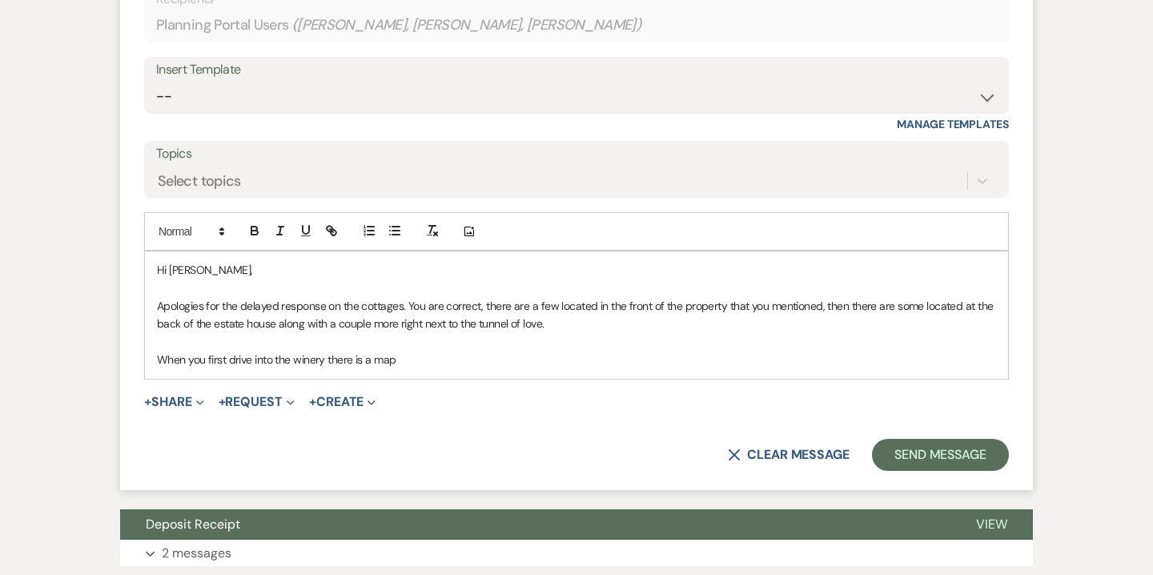
scroll to position [12806, 0]
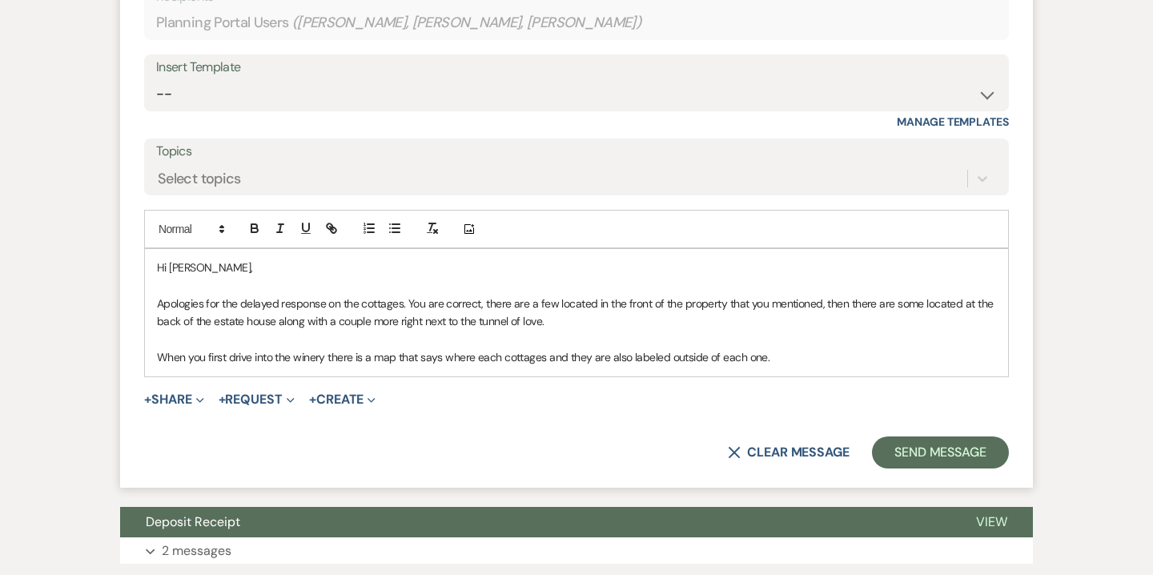
drag, startPoint x: 789, startPoint y: 356, endPoint x: 145, endPoint y: 307, distance: 645.9
click at [145, 307] on div "Hi [PERSON_NAME], Apologies for the delayed response on the cottages. You are c…" at bounding box center [576, 312] width 863 height 127
copy div "Apologies for the delayed response on the cottages. You are correct, there are …"
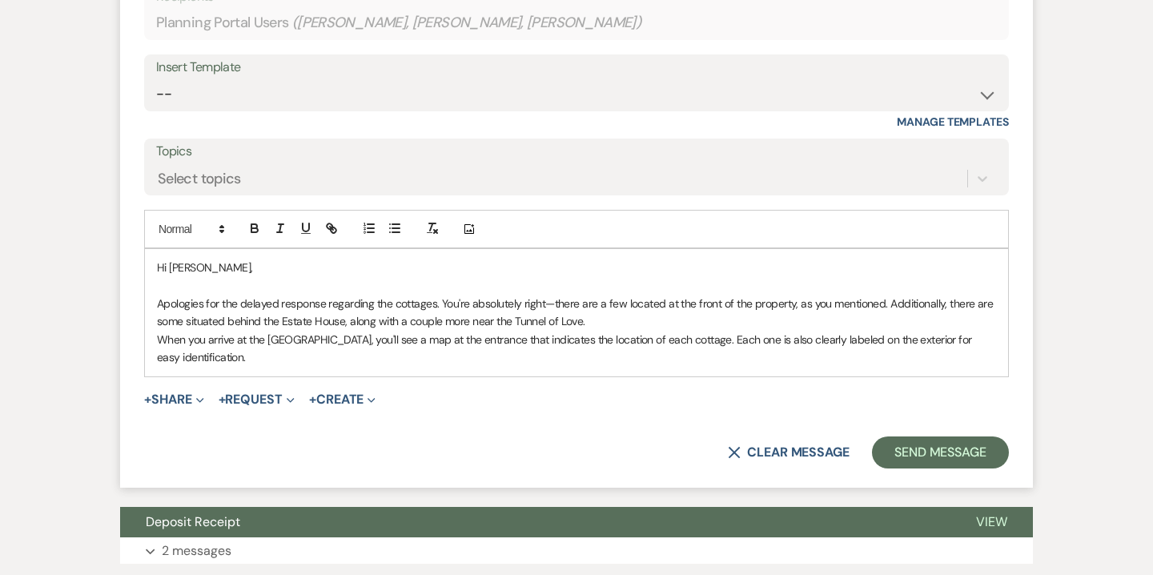
click at [613, 326] on p "Apologies for the delayed response regarding the cottages. You're absolutely ri…" at bounding box center [576, 313] width 839 height 36
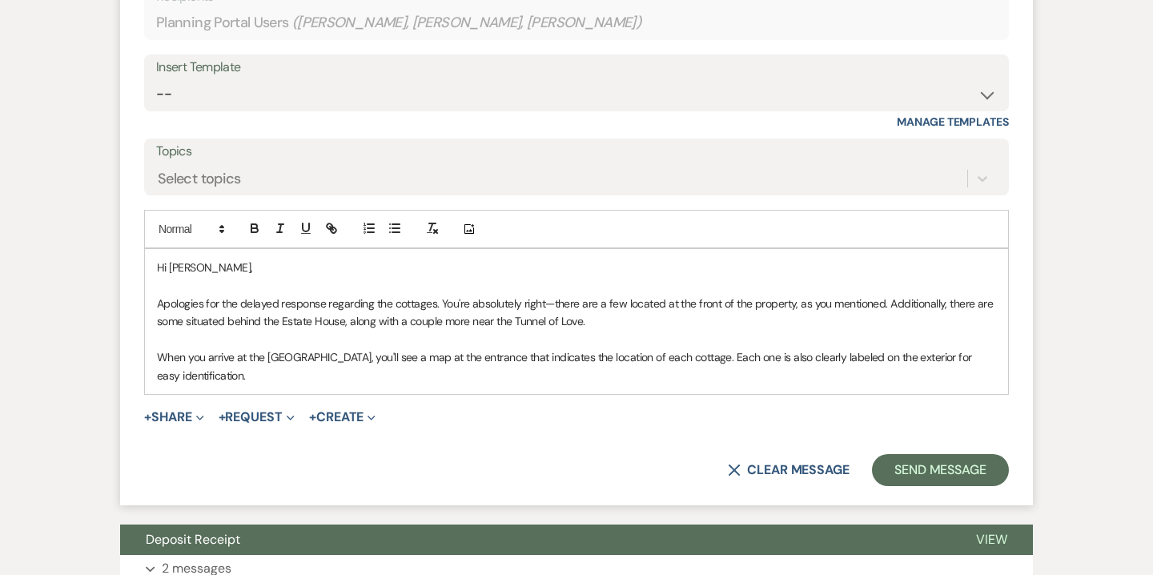
click at [552, 304] on p "Apologies for the delayed response regarding the cottages. You're absolutely ri…" at bounding box center [576, 313] width 839 height 36
drag, startPoint x: 520, startPoint y: 307, endPoint x: 477, endPoint y: 307, distance: 43.3
click at [477, 307] on p "Apologies for the delayed response regarding the cottages. You're absolutely ri…" at bounding box center [576, 313] width 839 height 36
click at [195, 322] on p "Apologies for the delayed response regarding the cottages. You're correct, ther…" at bounding box center [576, 313] width 839 height 36
click at [924, 361] on p "When you arrive at the [GEOGRAPHIC_DATA], you'll see a map at the entrance that…" at bounding box center [576, 366] width 839 height 36
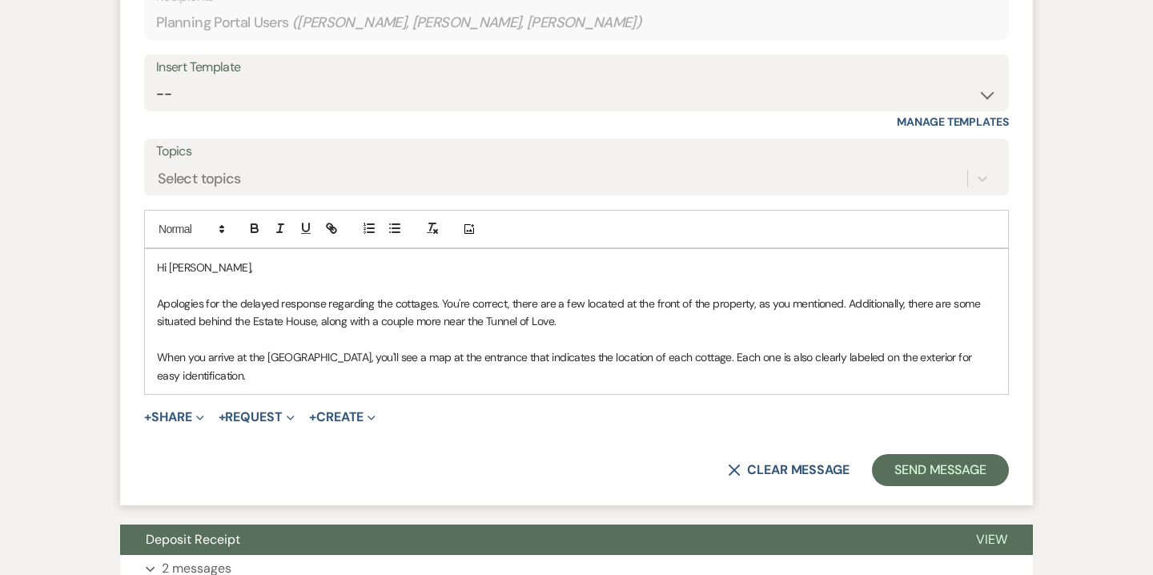
click at [770, 361] on p "When you arrive at the [GEOGRAPHIC_DATA], you'll see a map at the entrance that…" at bounding box center [576, 366] width 839 height 36
click at [889, 361] on p "When you arrive at the [GEOGRAPHIC_DATA], you'll see a map at the entrance that…" at bounding box center [576, 366] width 839 height 36
click at [253, 383] on p "When you arrive at the [GEOGRAPHIC_DATA], you'll see a map at the entrance that…" at bounding box center [576, 366] width 839 height 36
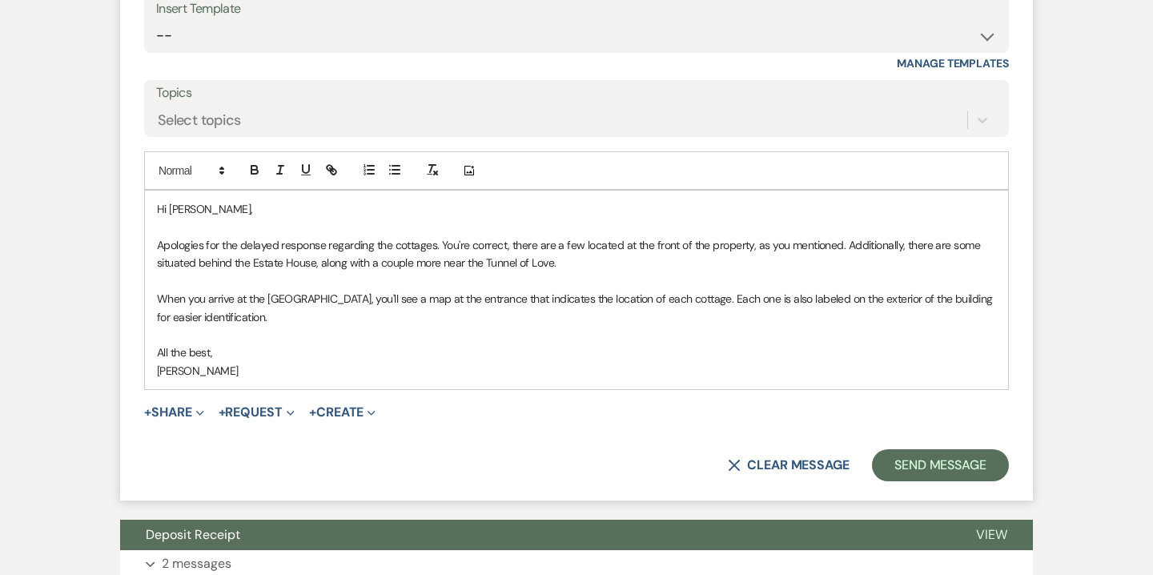
scroll to position [12834, 0]
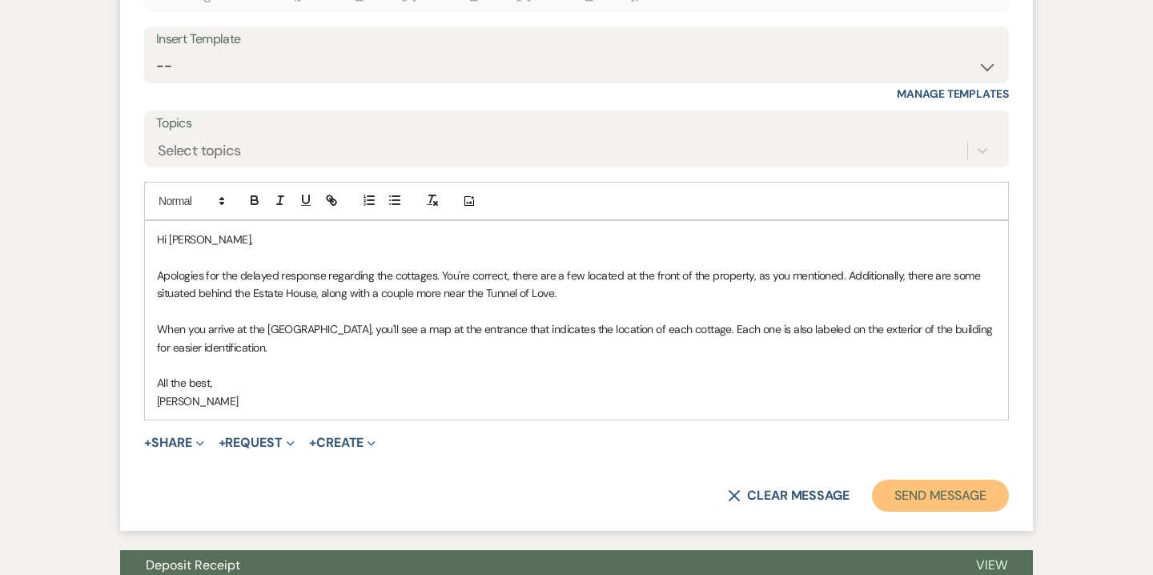
click at [965, 505] on button "Send Message" at bounding box center [940, 496] width 137 height 32
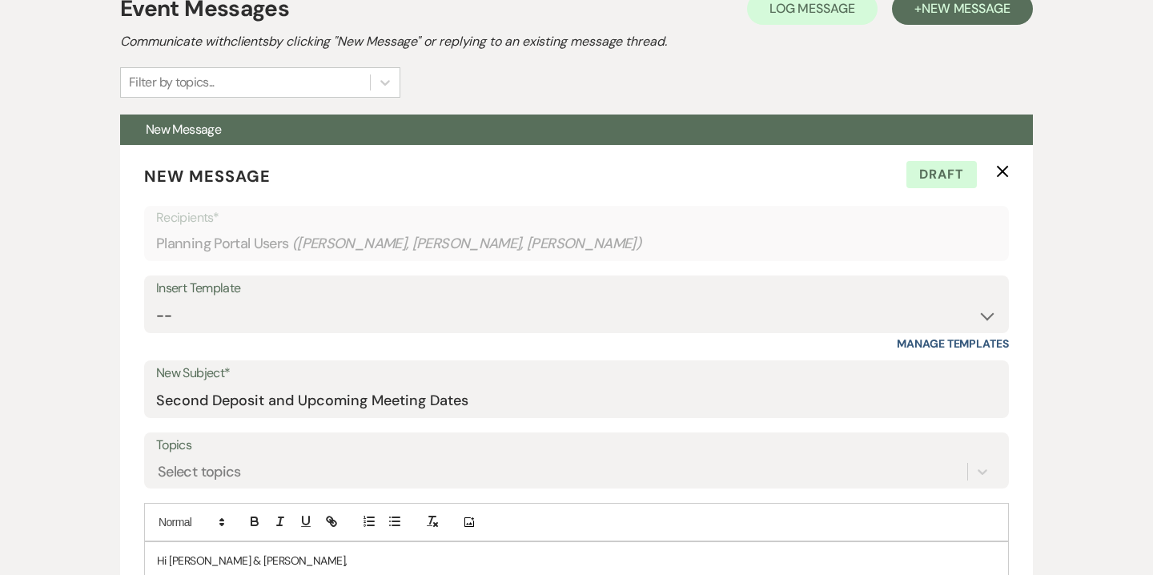
scroll to position [0, 0]
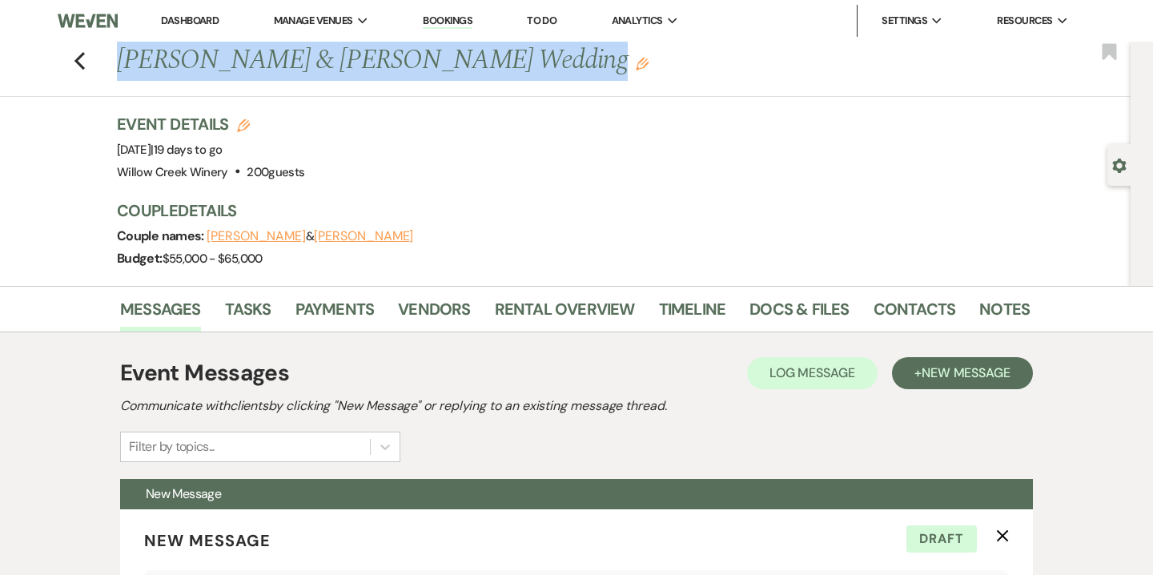
drag, startPoint x: 119, startPoint y: 54, endPoint x: 517, endPoint y: 58, distance: 398.9
click at [517, 58] on h1 "[PERSON_NAME] & [PERSON_NAME] Wedding Edit" at bounding box center [476, 61] width 718 height 38
copy h1 "[PERSON_NAME] & [PERSON_NAME] Wedding"
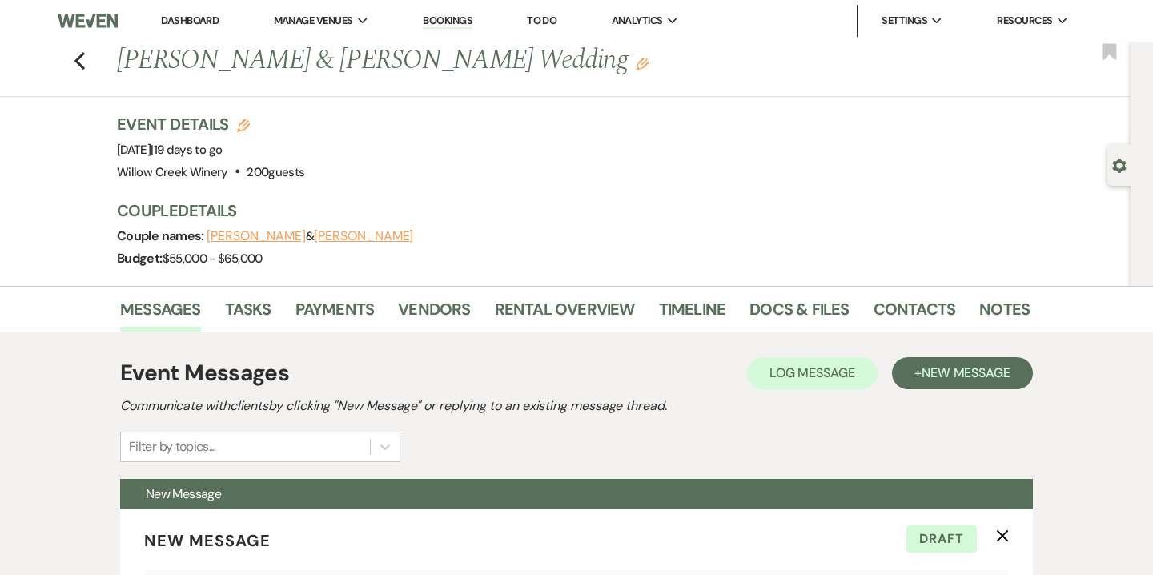
click at [362, 113] on div "Event Details Edit Event Date: [DATE] | 19 days to go Venue: [GEOGRAPHIC_DATA] …" at bounding box center [565, 148] width 897 height 70
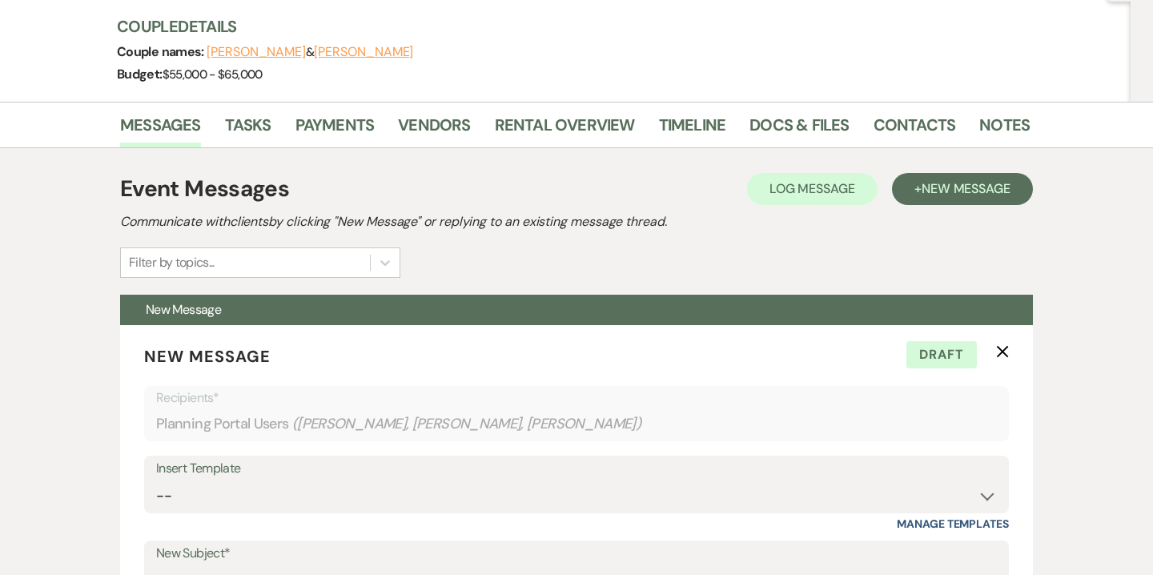
scroll to position [185, 0]
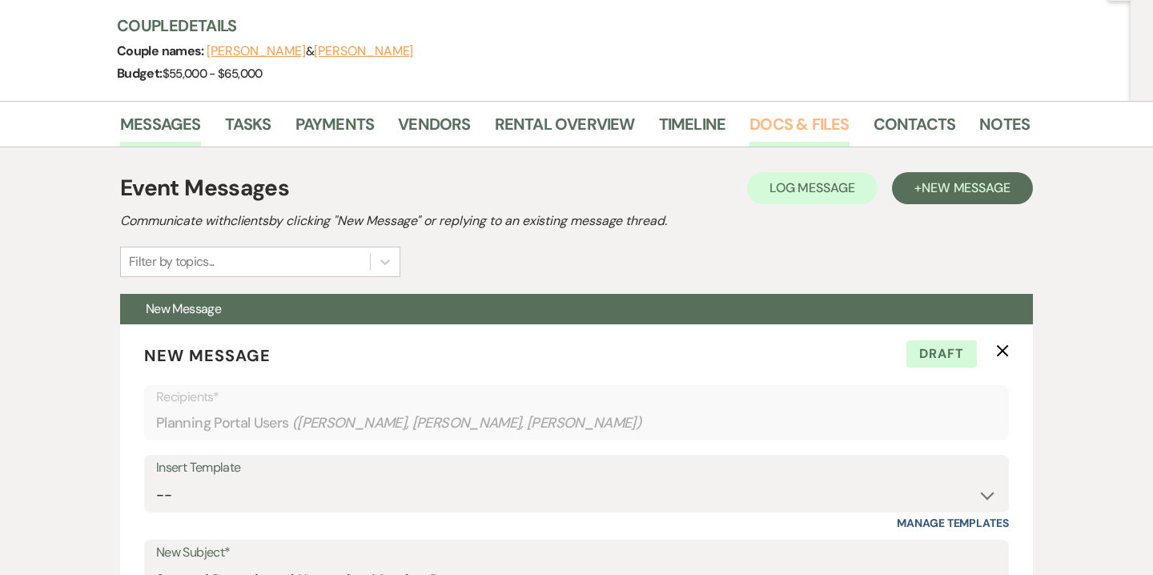
click at [785, 123] on link "Docs & Files" at bounding box center [799, 128] width 99 height 35
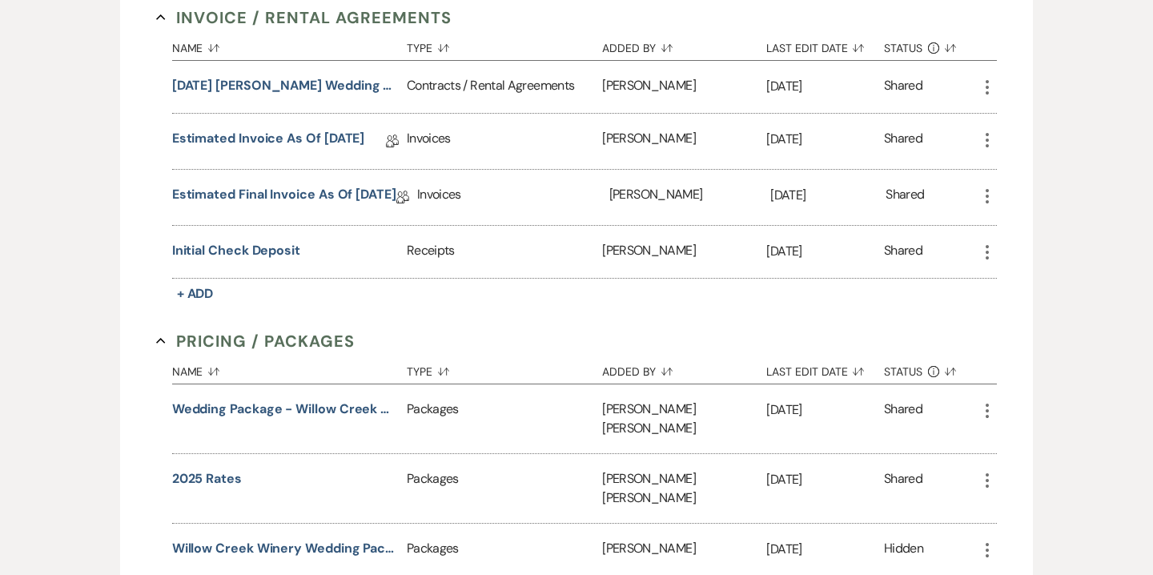
scroll to position [799, 0]
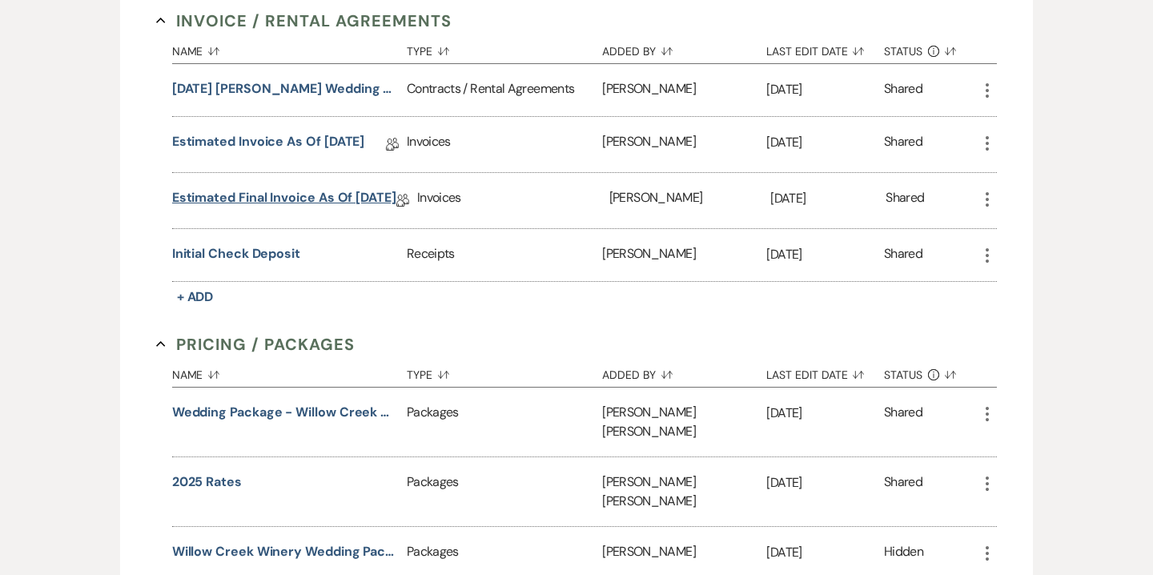
click at [279, 191] on link "Estimated Final Invoice as of [DATE]" at bounding box center [284, 200] width 224 height 25
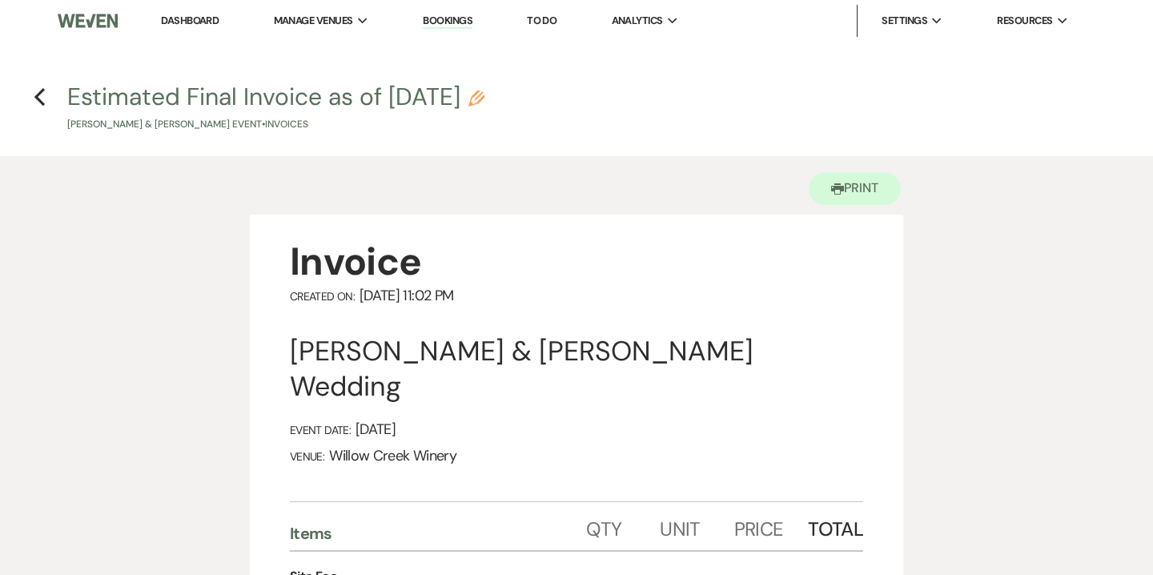
click at [33, 96] on h4 "Previous Estimated Final Invoice as of [DATE] Pencil [PERSON_NAME] & [PERSON_NA…" at bounding box center [576, 106] width 1153 height 52
click at [47, 99] on h4 "Previous Estimated Final Invoice as of [DATE] Pencil [PERSON_NAME] & [PERSON_NA…" at bounding box center [576, 106] width 1153 height 52
click at [38, 99] on use "button" at bounding box center [39, 97] width 10 height 18
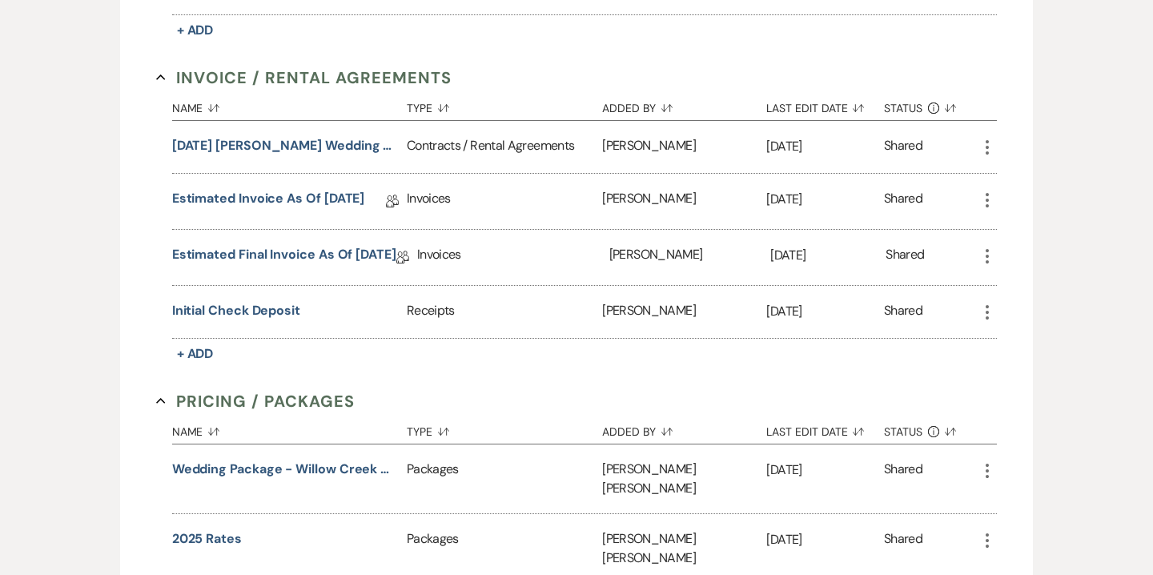
scroll to position [189, 0]
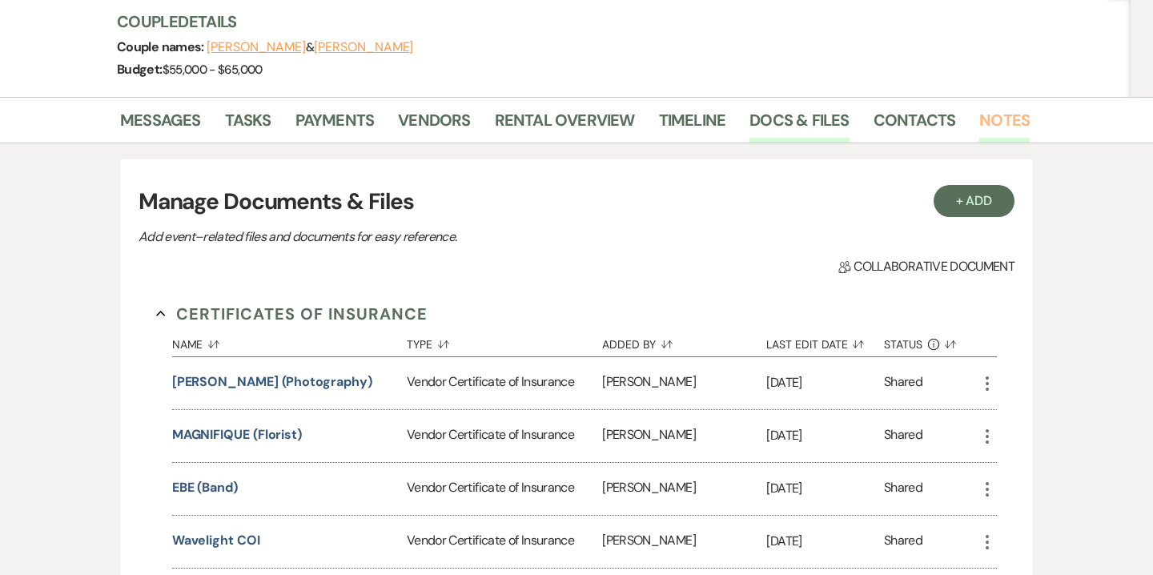
click at [993, 131] on link "Notes" at bounding box center [1005, 124] width 50 height 35
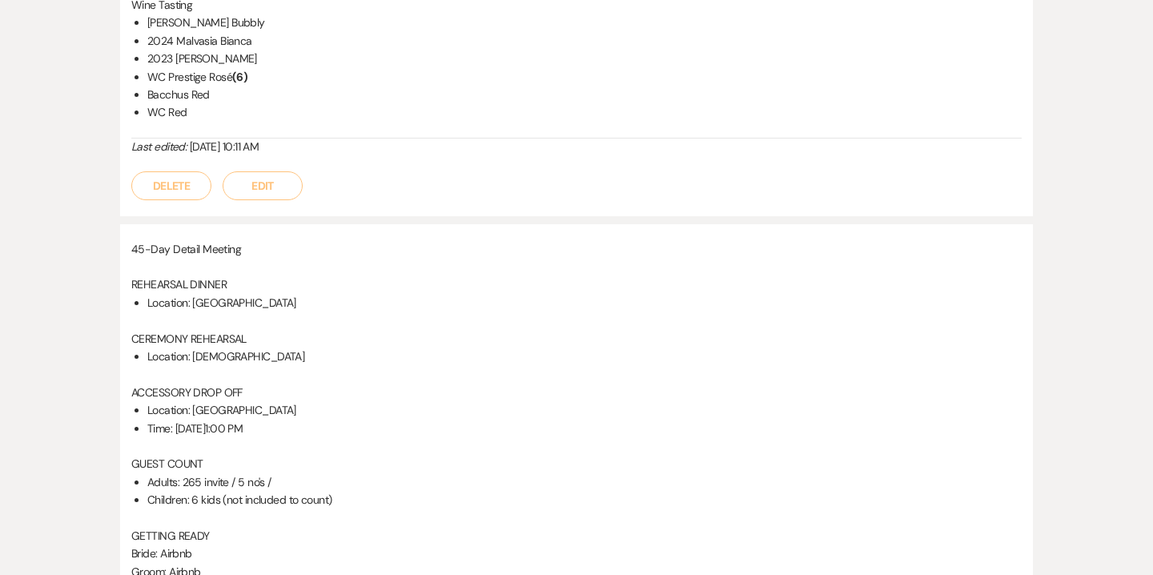
scroll to position [615, 0]
